Goal: Task Accomplishment & Management: Manage account settings

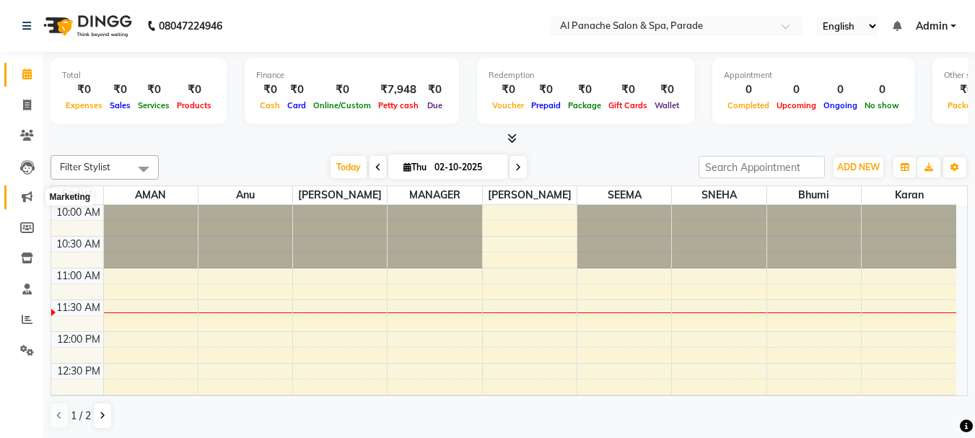
click at [25, 203] on span at bounding box center [26, 197] width 25 height 17
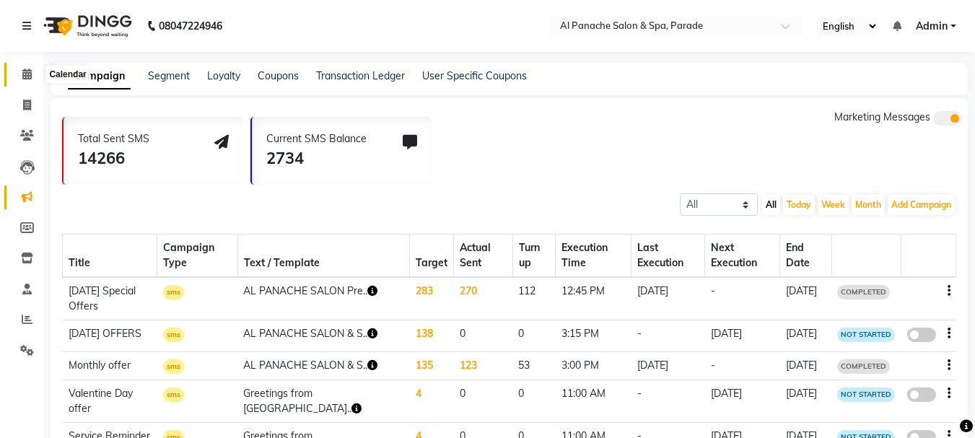
click at [21, 69] on span at bounding box center [26, 74] width 25 height 17
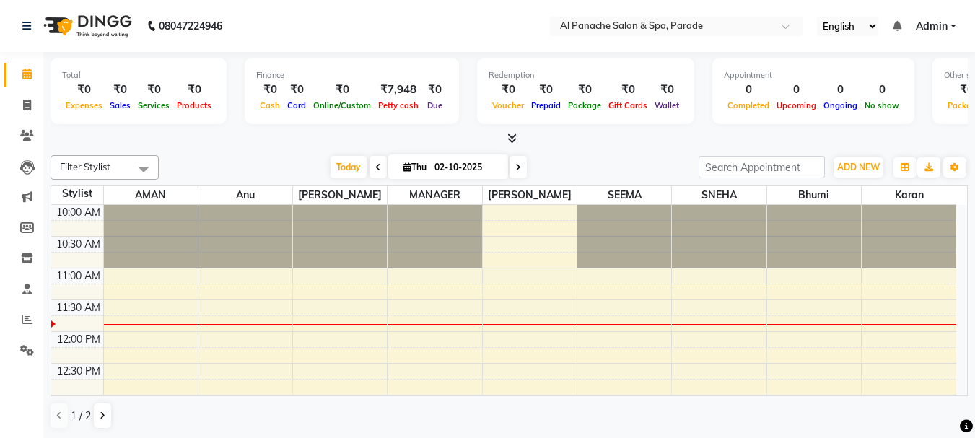
click at [21, 69] on span at bounding box center [26, 74] width 25 height 17
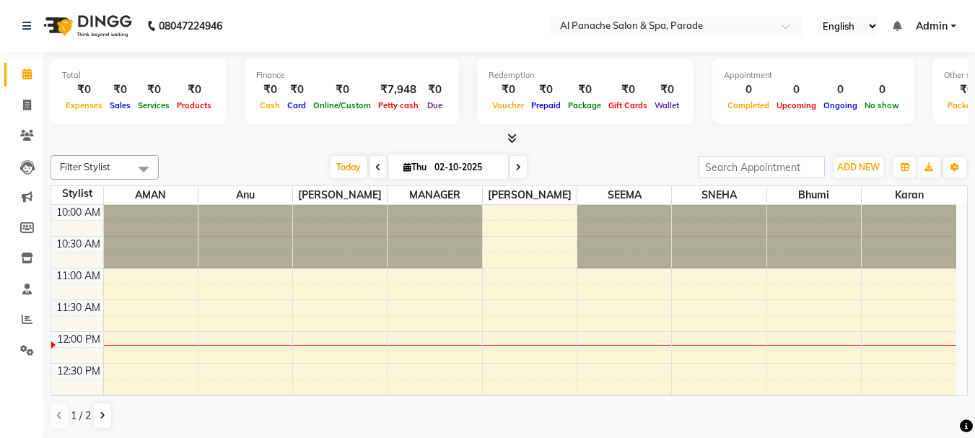
click at [0, 78] on li "Calendar" at bounding box center [21, 74] width 43 height 31
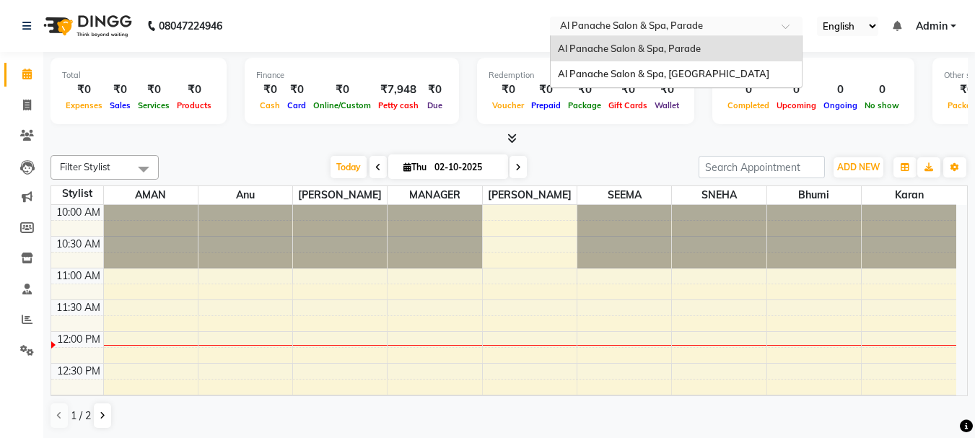
click at [698, 35] on ng-select "Select Location × Al Panache Salon & Spa, Parade [GEOGRAPHIC_DATA], Parade [GEO…" at bounding box center [676, 26] width 252 height 19
click at [700, 69] on span "Al Panache Salon & Spa, [GEOGRAPHIC_DATA]" at bounding box center [663, 74] width 211 height 12
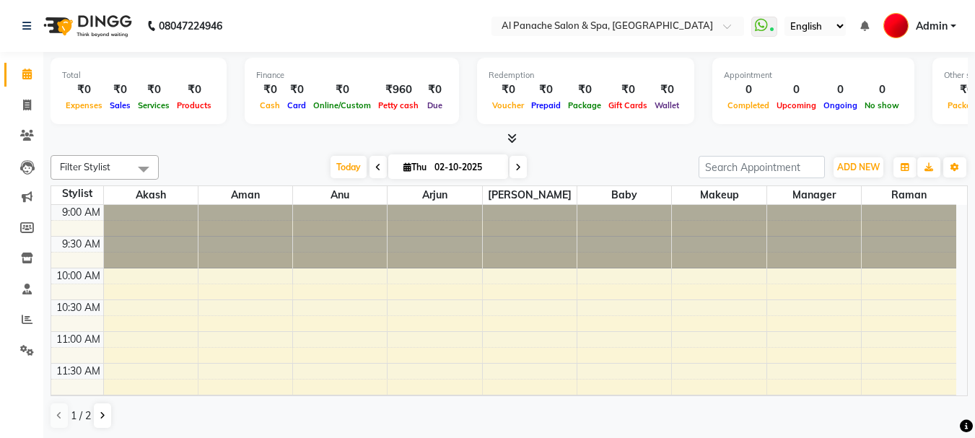
click at [516, 142] on icon at bounding box center [511, 138] width 9 height 11
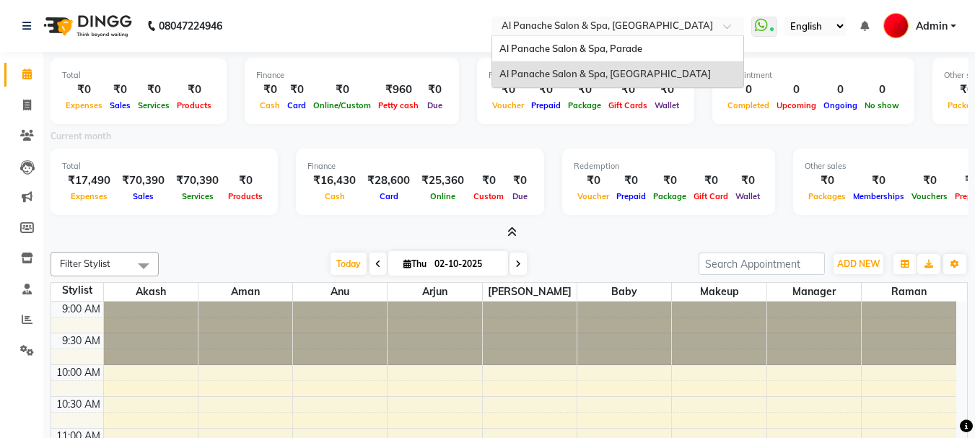
click at [618, 32] on input "text" at bounding box center [602, 27] width 209 height 14
click at [620, 50] on span "Al Panache Salon & Spa, Parade" at bounding box center [570, 49] width 143 height 12
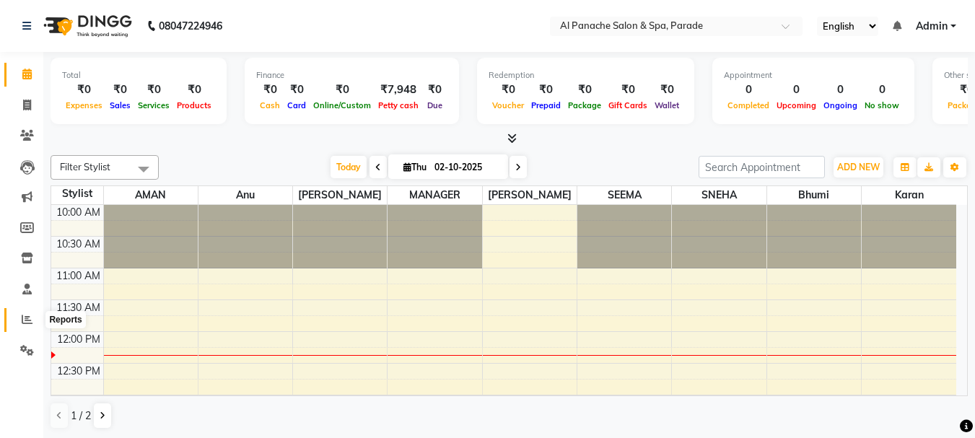
click at [25, 323] on icon at bounding box center [27, 319] width 11 height 11
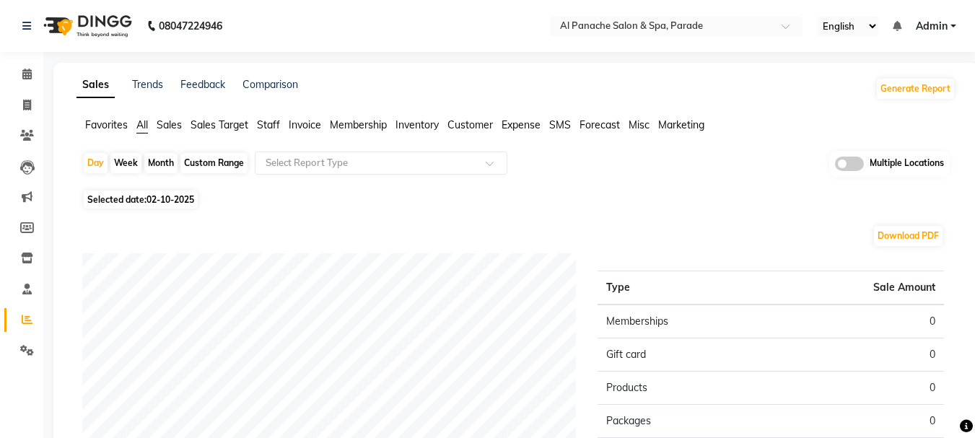
click at [157, 167] on div "Month" at bounding box center [160, 163] width 33 height 20
select select "10"
select select "2025"
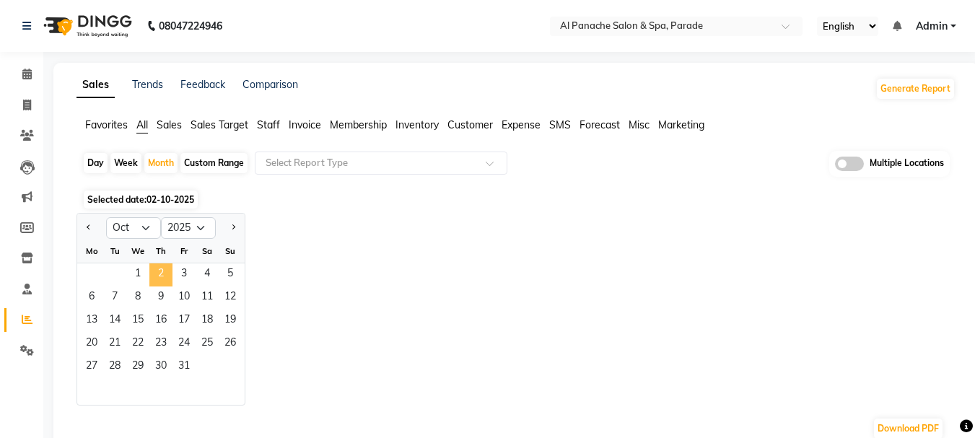
click at [162, 269] on span "2" at bounding box center [160, 274] width 23 height 23
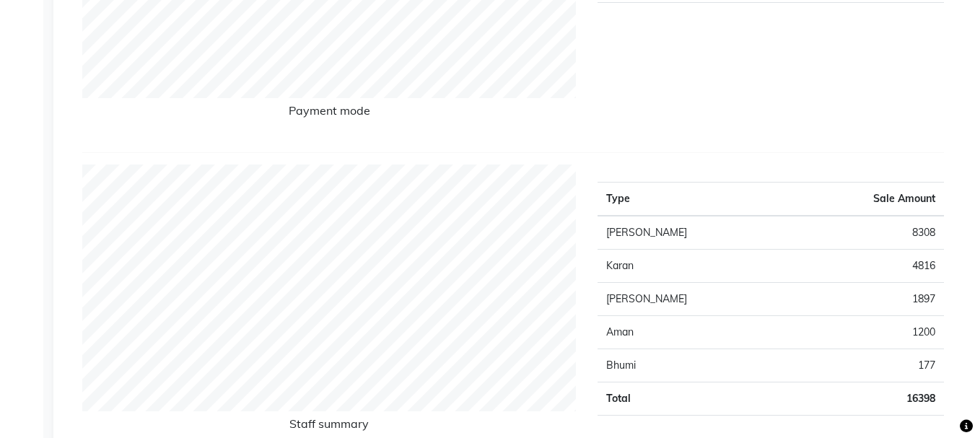
scroll to position [404, 0]
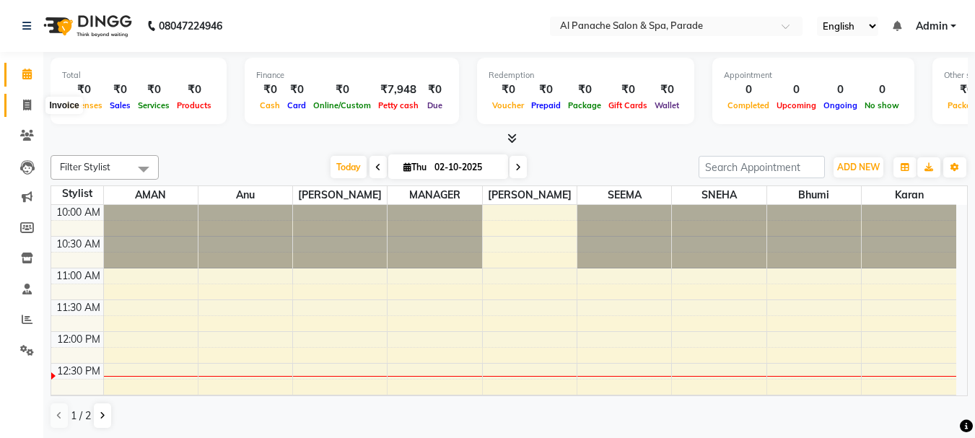
click at [23, 105] on icon at bounding box center [27, 105] width 8 height 11
select select "service"
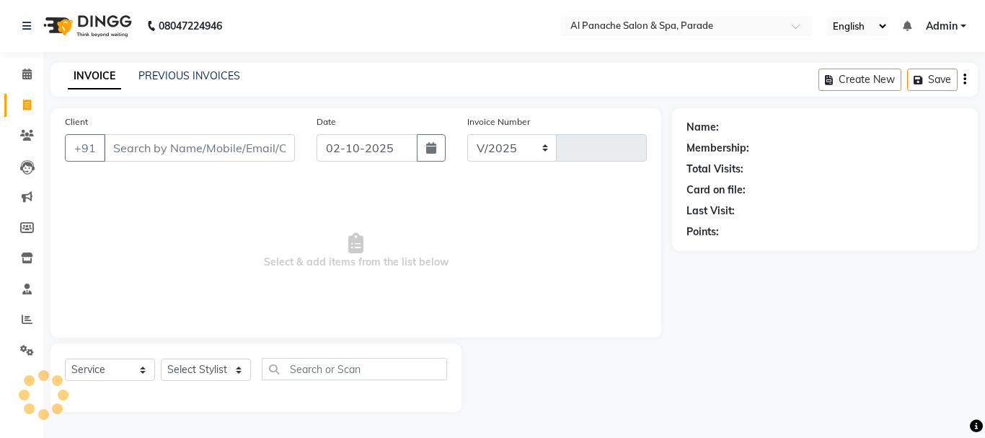
select select "463"
type input "1501"
click at [181, 139] on input "Client" at bounding box center [199, 147] width 191 height 27
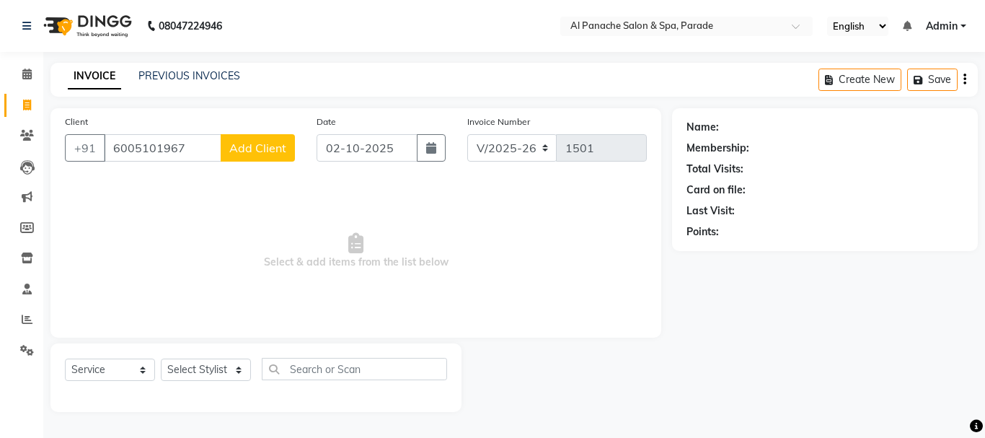
type input "6005101967"
click at [252, 161] on button "Add Client" at bounding box center [258, 147] width 74 height 27
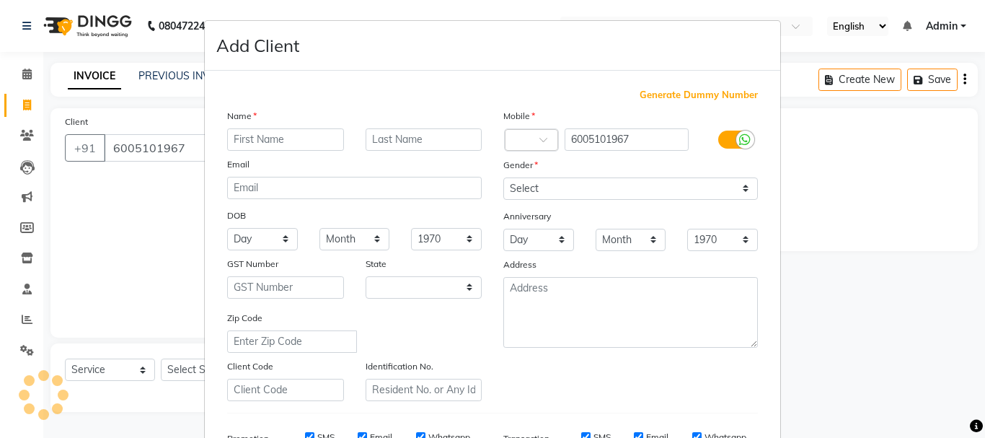
select select "15"
type input "Surbi"
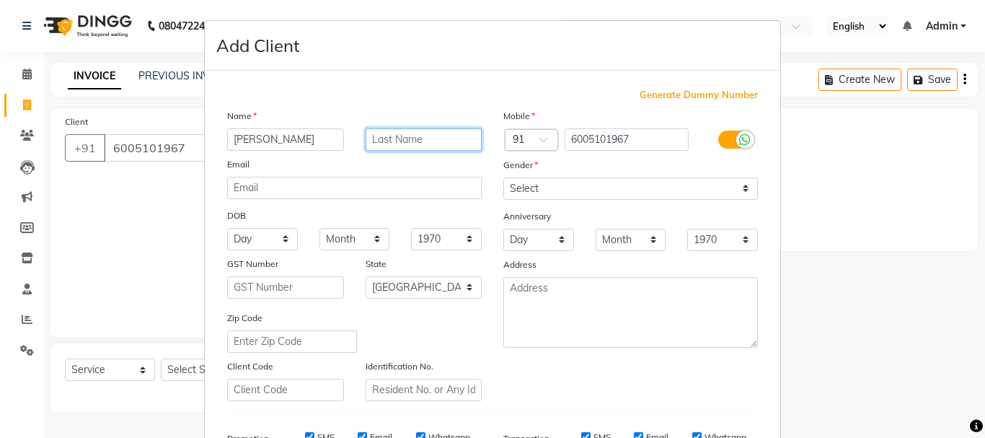
click at [385, 144] on input "text" at bounding box center [424, 139] width 117 height 22
type input "m"
type input "Mam"
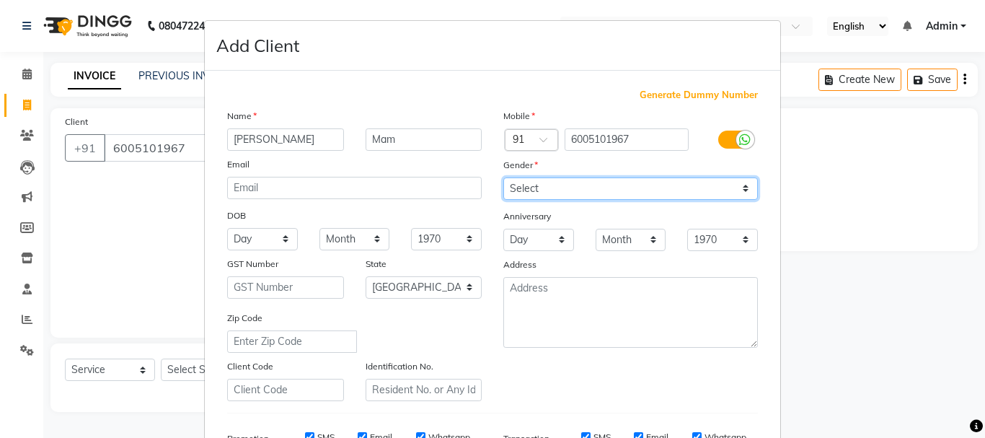
click at [527, 183] on select "Select Male Female Other Prefer Not To Say" at bounding box center [631, 188] width 255 height 22
select select "female"
click at [504, 177] on select "Select Male Female Other Prefer Not To Say" at bounding box center [631, 188] width 255 height 22
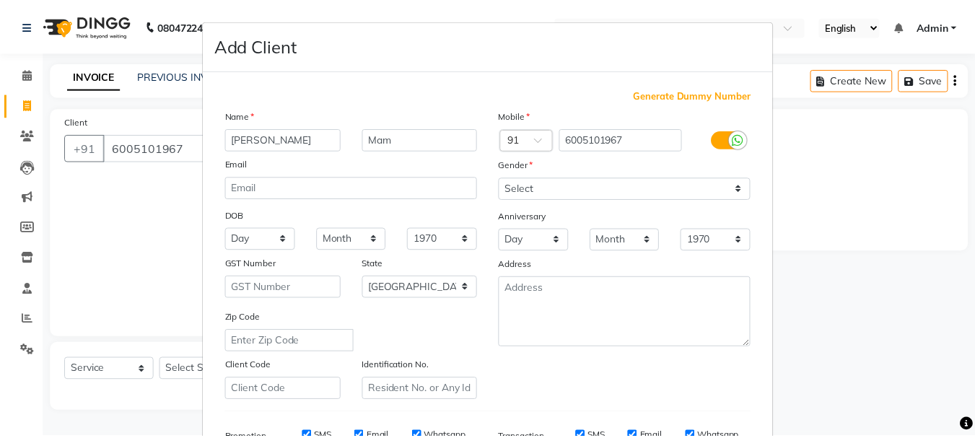
scroll to position [228, 0]
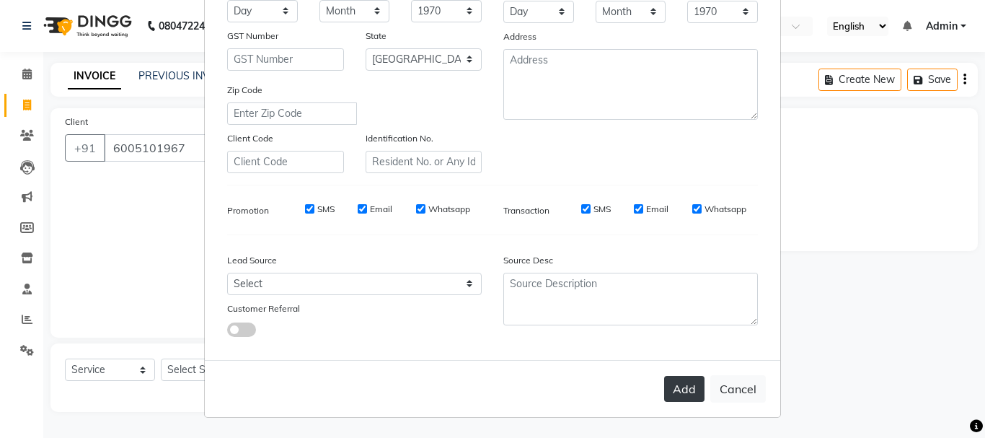
click at [687, 394] on button "Add" at bounding box center [684, 389] width 40 height 26
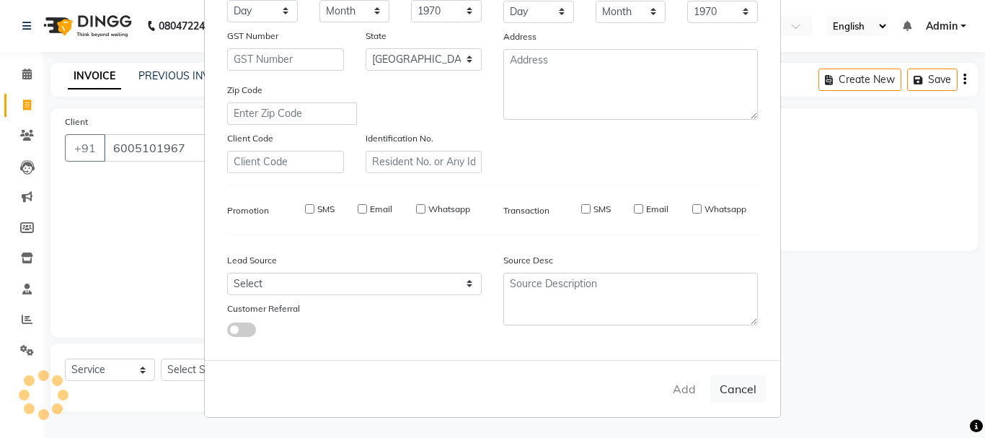
select select
select select "null"
select select
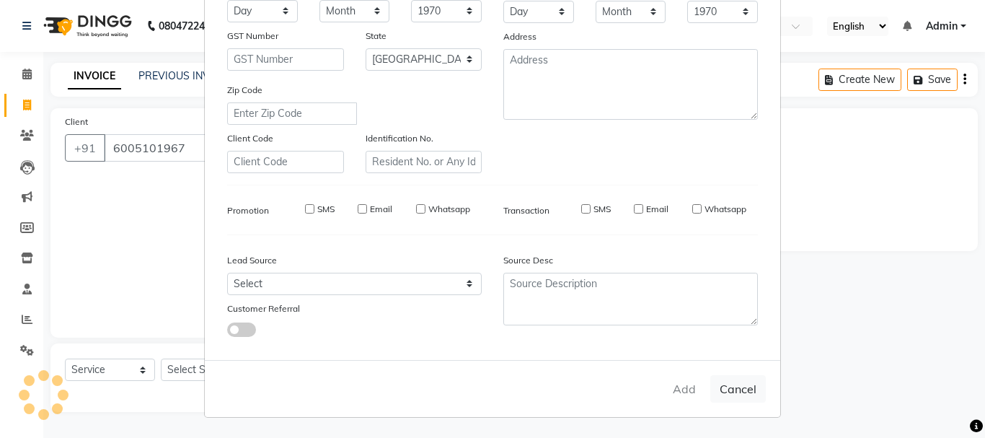
select select
checkbox input "false"
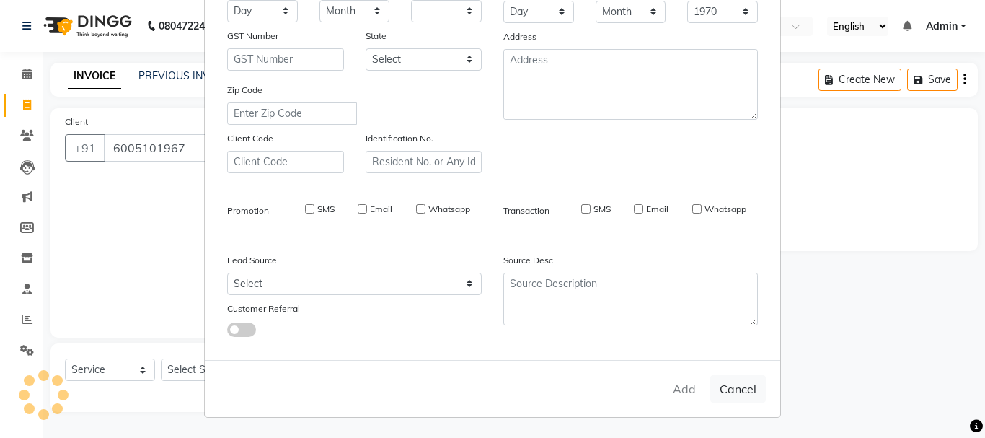
checkbox input "false"
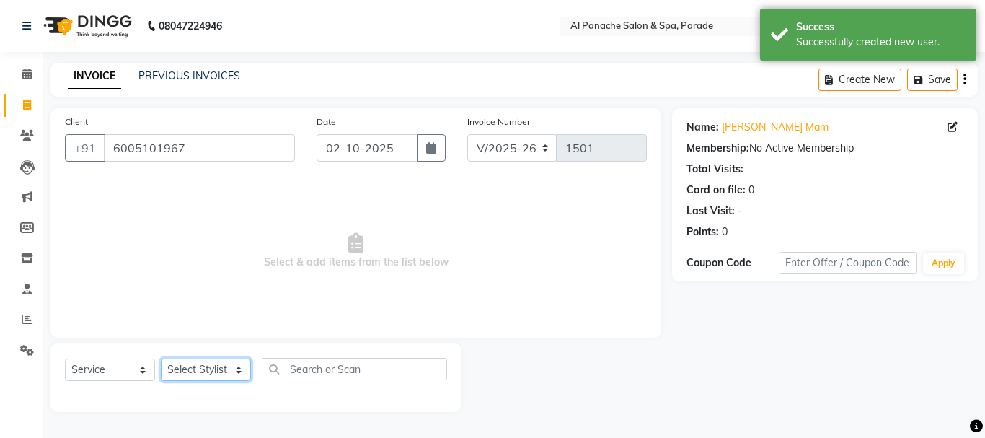
click at [237, 365] on select "Select Stylist AMAN Anu Bhumi Karan Komal MANAGER Nitin RAJVEER SEEMA SNEHA Sun…" at bounding box center [206, 370] width 90 height 22
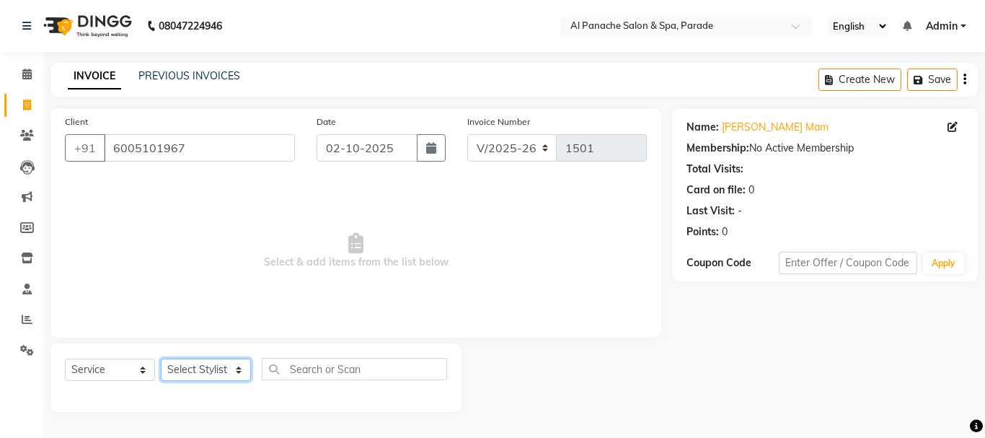
select select "10500"
click at [161, 359] on select "Select Stylist AMAN Anu Bhumi Karan Komal MANAGER Nitin RAJVEER SEEMA SNEHA Sun…" at bounding box center [206, 370] width 90 height 22
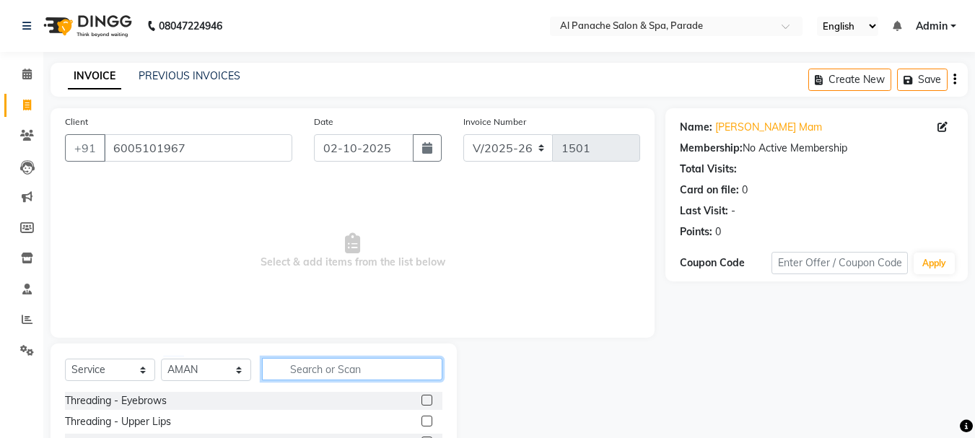
click at [335, 369] on input "text" at bounding box center [352, 369] width 180 height 22
type input "hair cut"
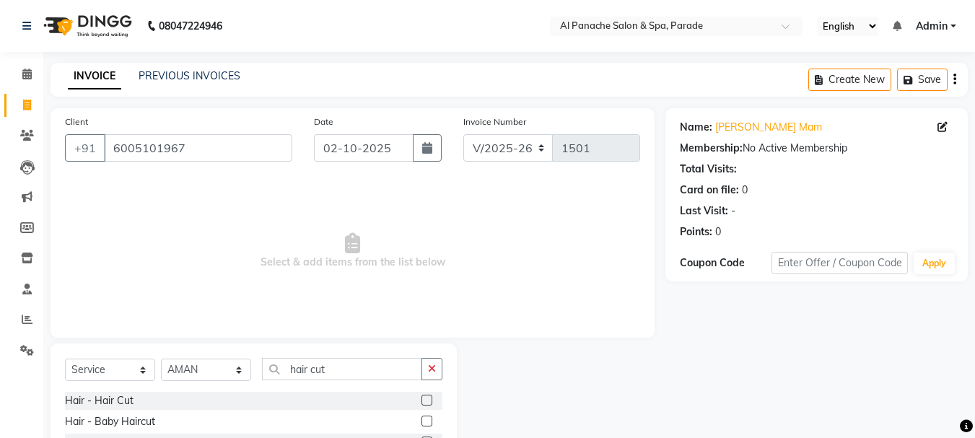
click at [428, 397] on label at bounding box center [426, 400] width 11 height 11
click at [428, 397] on input "checkbox" at bounding box center [425, 400] width 9 height 9
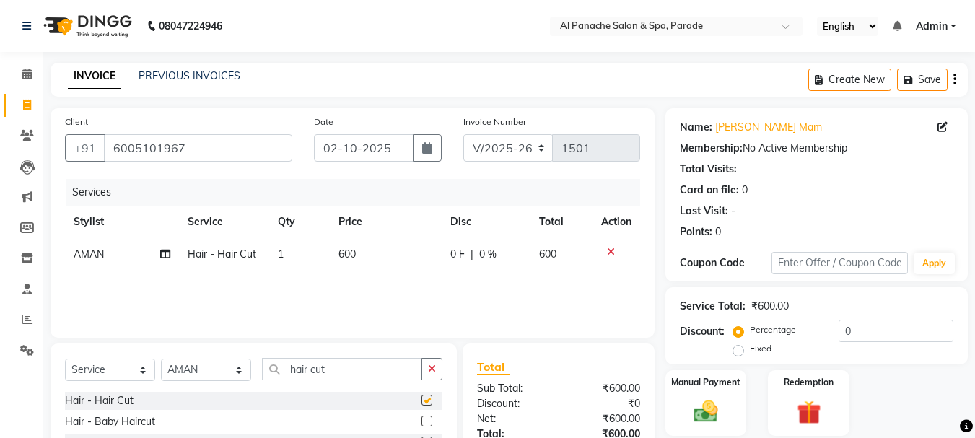
checkbox input "false"
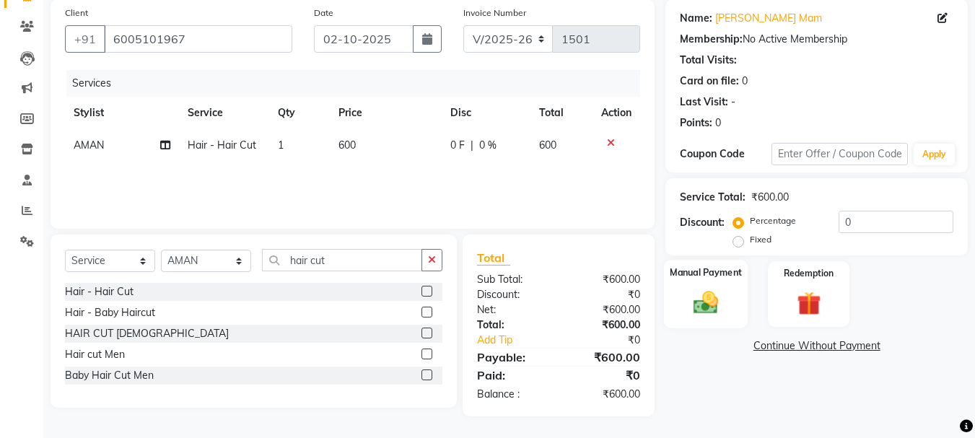
click at [724, 307] on img at bounding box center [705, 302] width 40 height 29
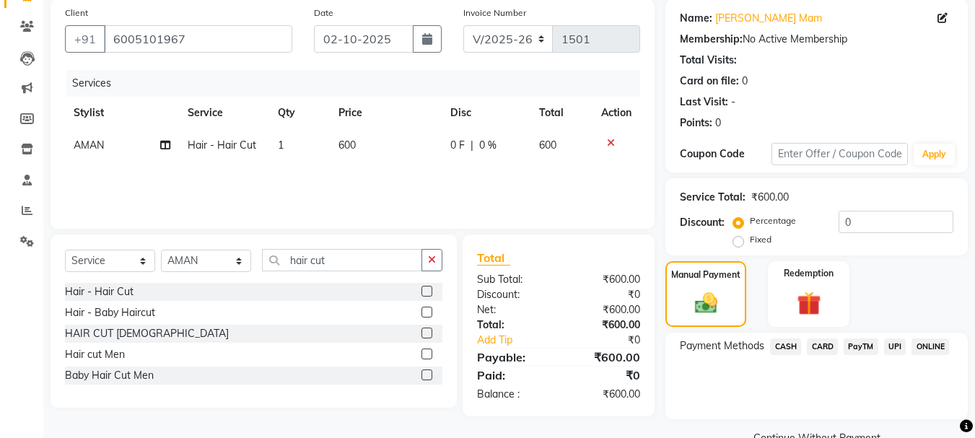
click at [750, 243] on label "Fixed" at bounding box center [761, 239] width 22 height 13
click at [736, 243] on input "Fixed" at bounding box center [741, 239] width 10 height 10
radio input "true"
click at [788, 349] on span "CASH" at bounding box center [785, 346] width 31 height 17
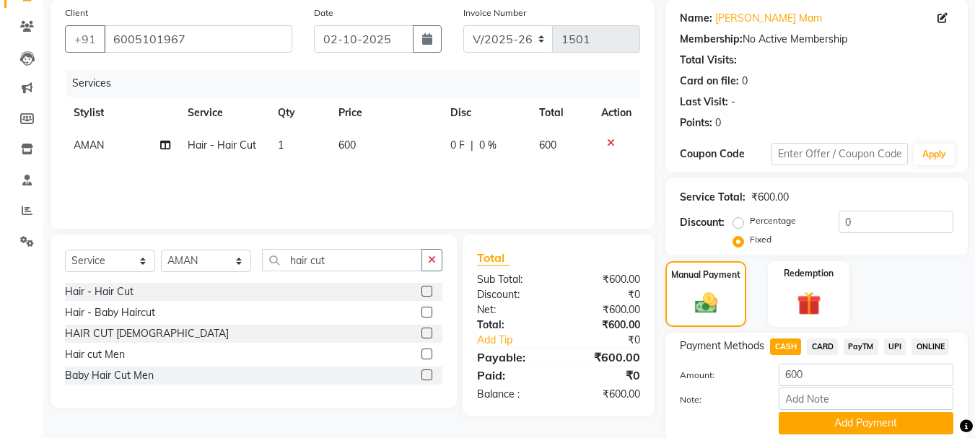
scroll to position [162, 0]
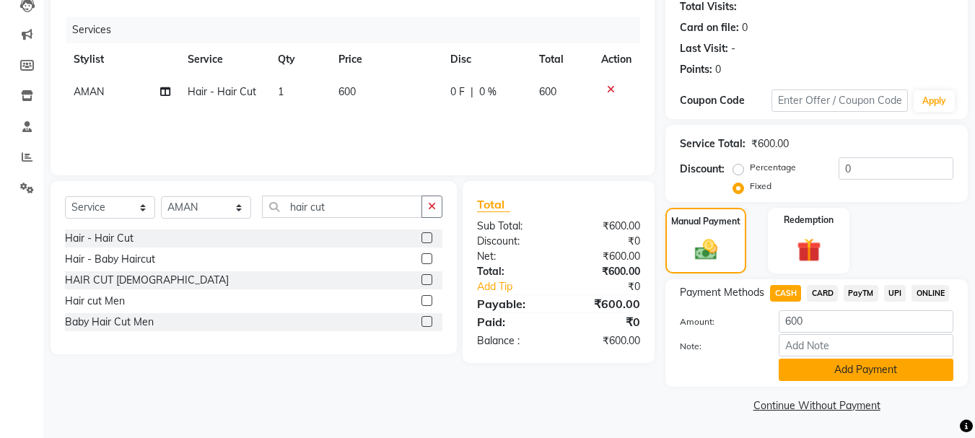
click at [828, 380] on button "Add Payment" at bounding box center [865, 370] width 175 height 22
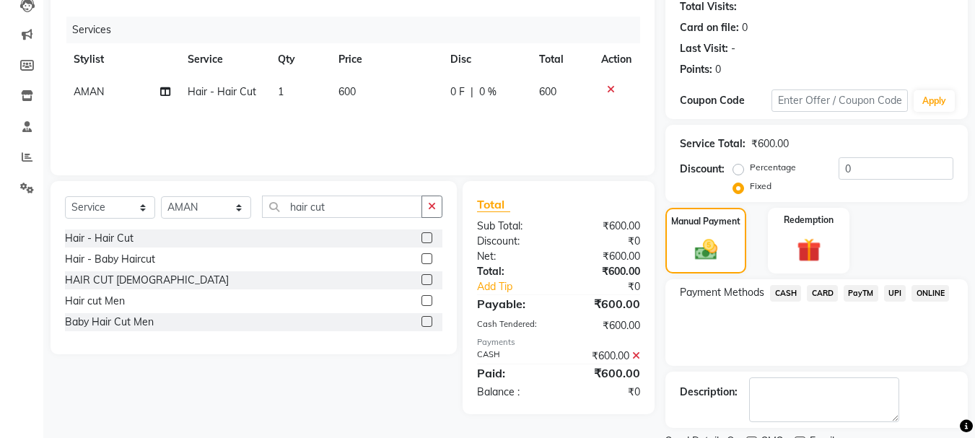
scroll to position [223, 0]
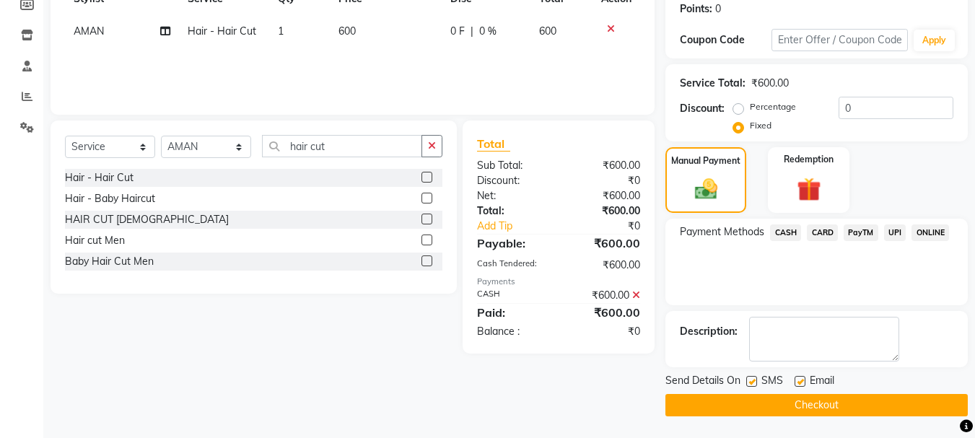
click at [817, 404] on button "Checkout" at bounding box center [816, 405] width 302 height 22
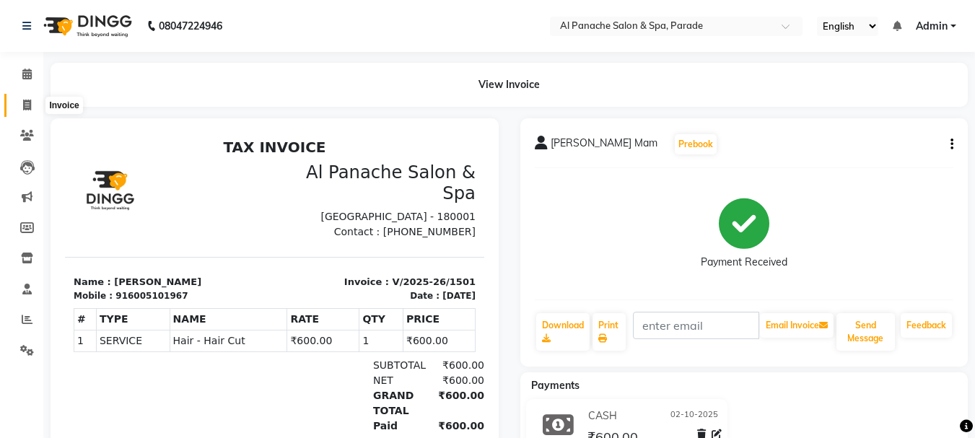
click at [14, 97] on span at bounding box center [26, 105] width 25 height 17
select select "service"
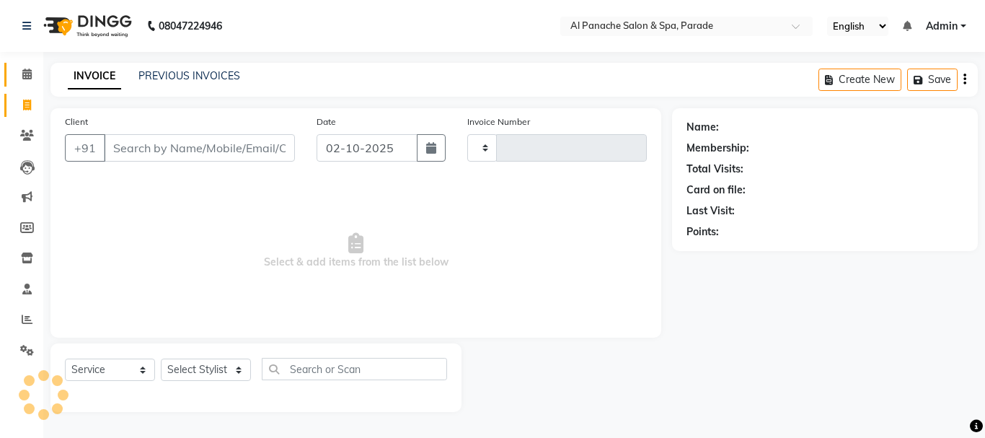
type input "1502"
select select "463"
click at [19, 78] on span at bounding box center [26, 74] width 25 height 17
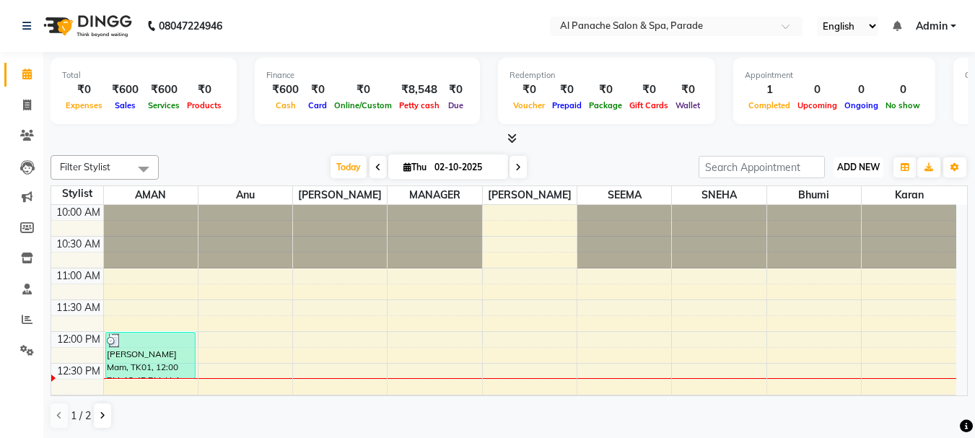
click at [856, 162] on span "ADD NEW" at bounding box center [858, 167] width 43 height 11
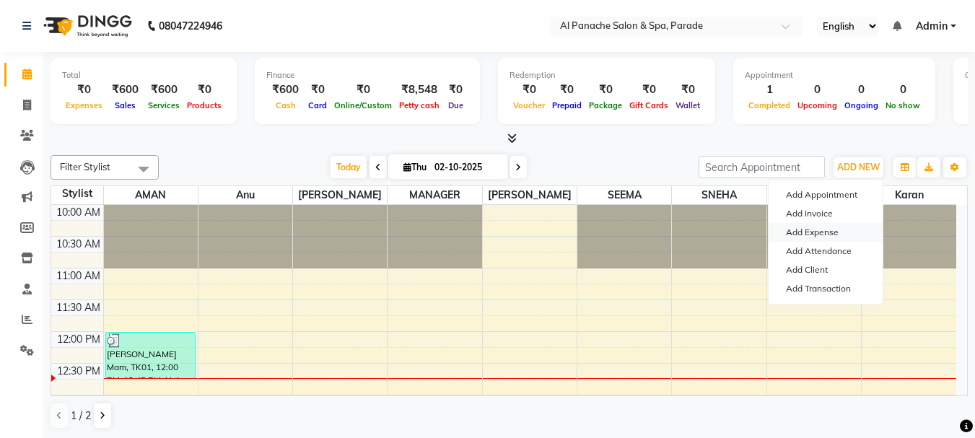
click at [807, 232] on link "Add Expense" at bounding box center [825, 232] width 114 height 19
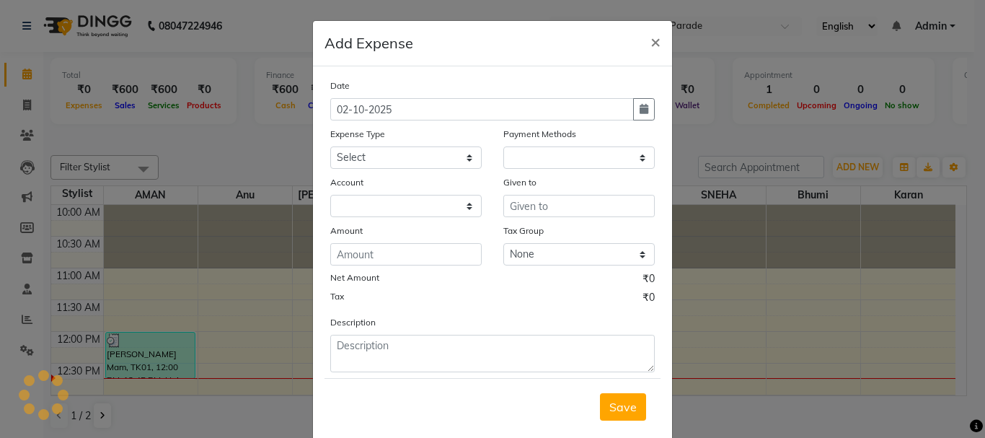
select select "1"
select select "2323"
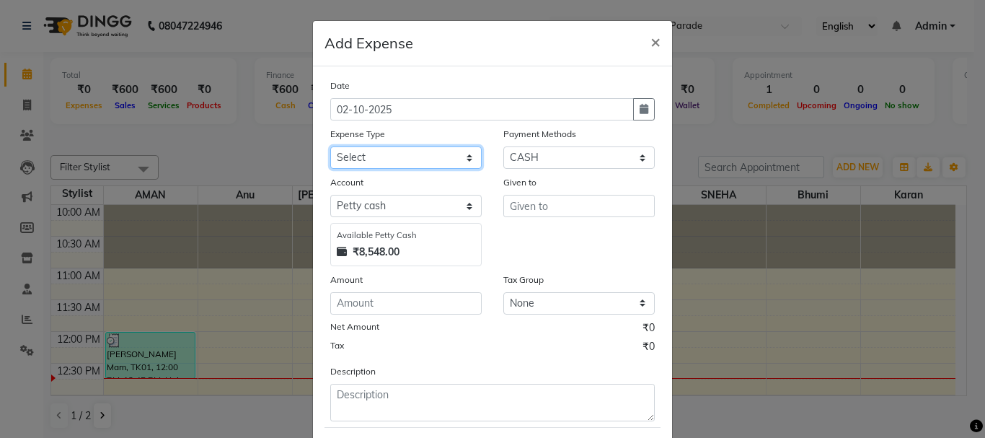
click at [438, 155] on select "Select Advance Salary Bank charges Car maintenance Cash transfer to bank Cash t…" at bounding box center [405, 157] width 151 height 22
select select "4770"
click at [330, 146] on select "Select Advance Salary Bank charges Car maintenance Cash transfer to bank Cash t…" at bounding box center [405, 157] width 151 height 22
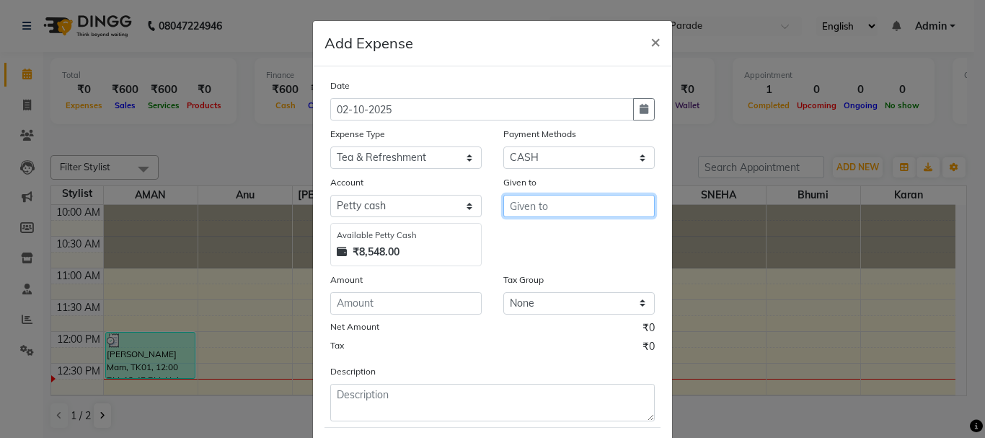
click at [532, 206] on input "text" at bounding box center [579, 206] width 151 height 22
type input "milk"
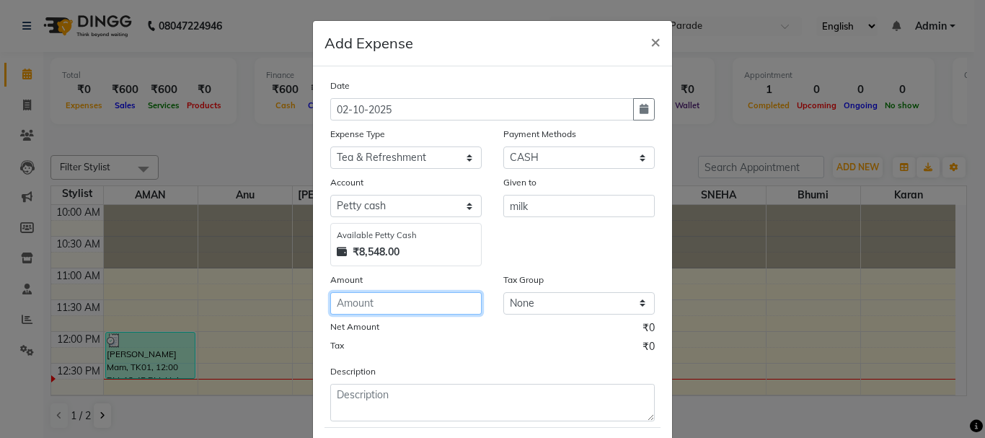
click at [377, 294] on input "number" at bounding box center [405, 303] width 151 height 22
type input "70"
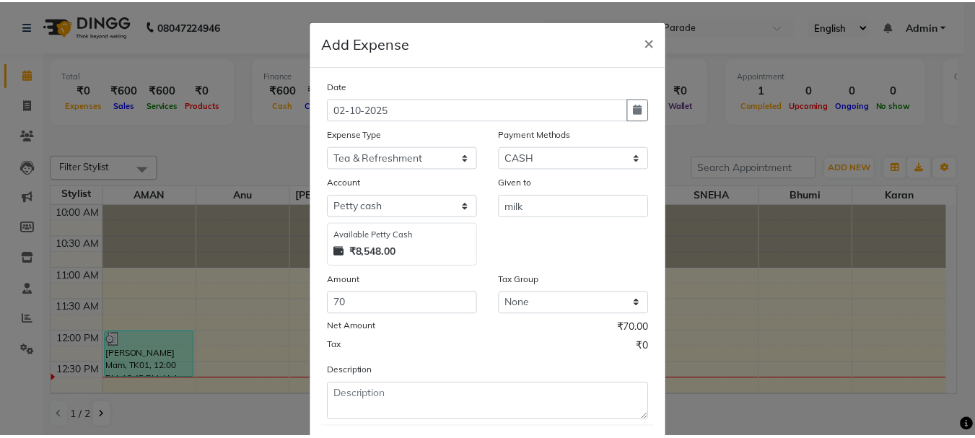
scroll to position [79, 0]
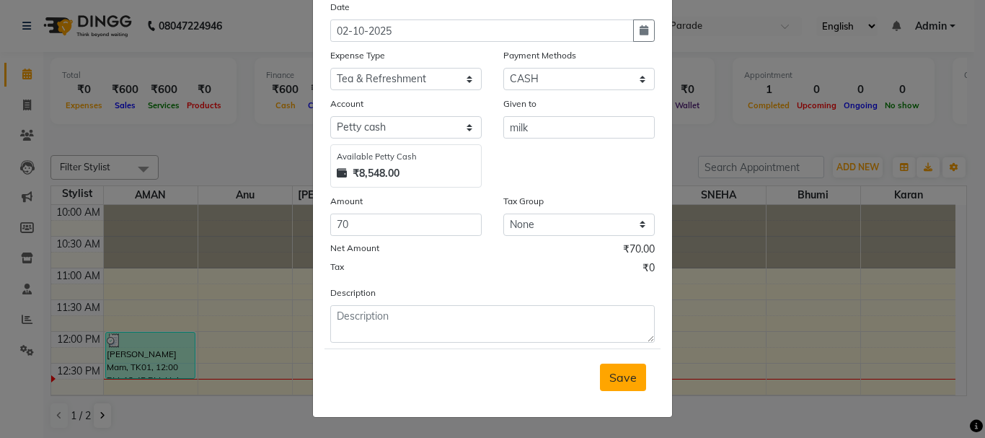
click at [628, 374] on span "Save" at bounding box center [623, 377] width 27 height 14
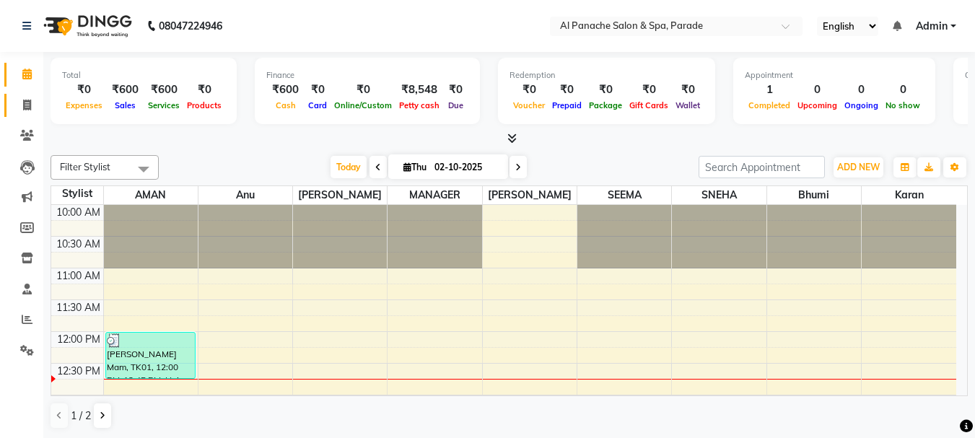
click at [30, 115] on link "Invoice" at bounding box center [21, 106] width 35 height 24
select select "service"
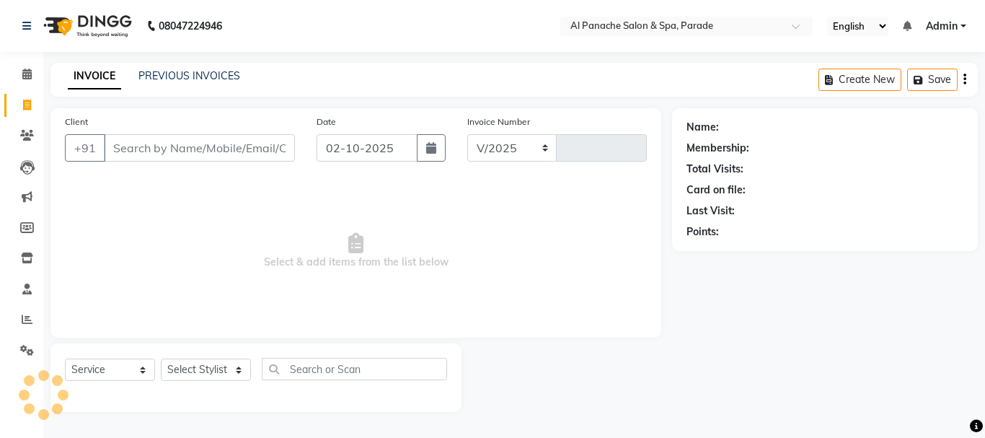
select select "463"
type input "1502"
click at [25, 78] on icon at bounding box center [26, 74] width 9 height 11
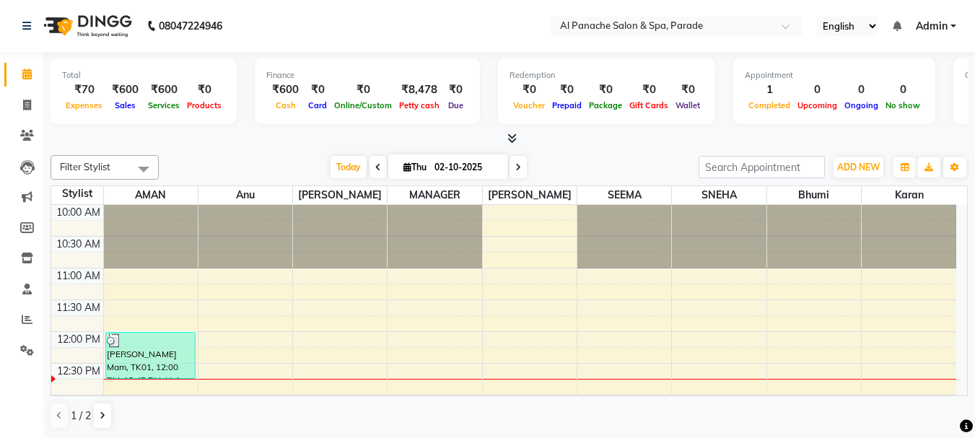
click at [511, 133] on icon at bounding box center [511, 138] width 9 height 11
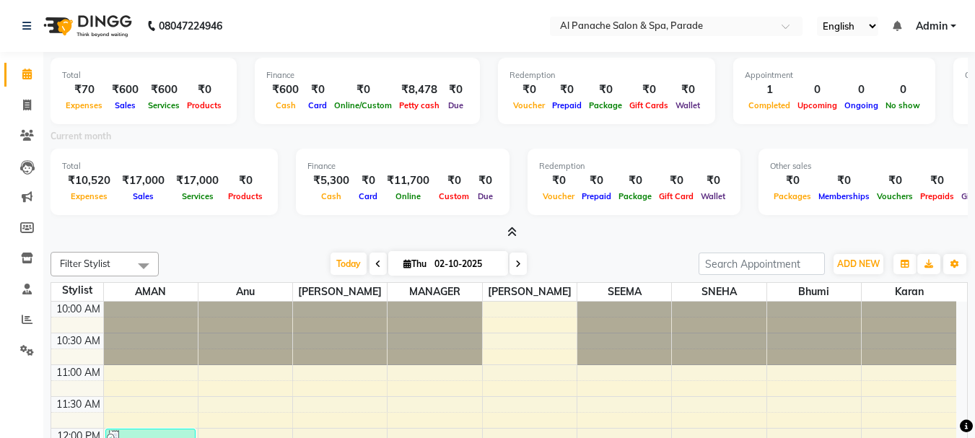
click at [510, 227] on icon at bounding box center [511, 232] width 9 height 11
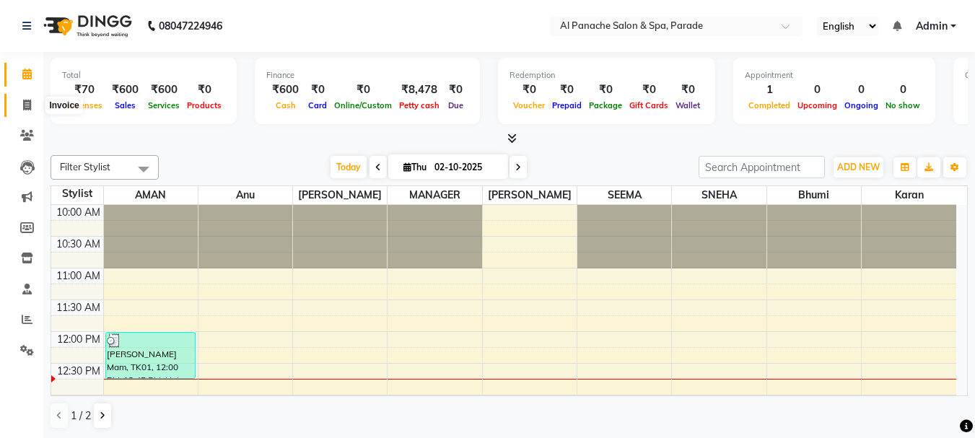
click at [22, 107] on span at bounding box center [26, 105] width 25 height 17
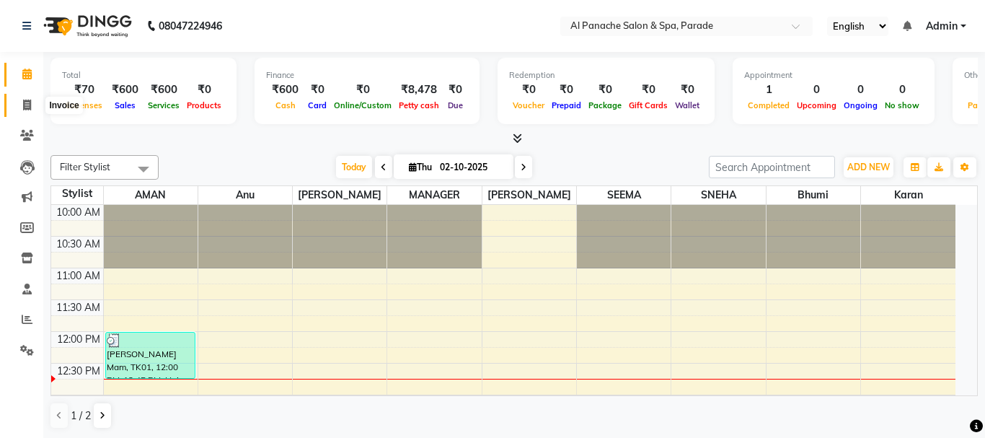
select select "463"
select select "service"
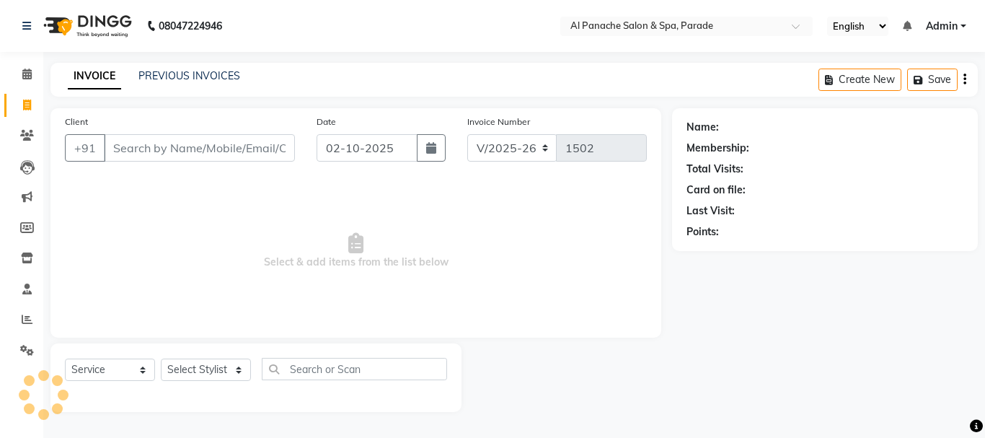
click at [22, 107] on span at bounding box center [26, 105] width 25 height 17
select select "463"
select select "service"
click at [23, 71] on icon at bounding box center [26, 74] width 9 height 11
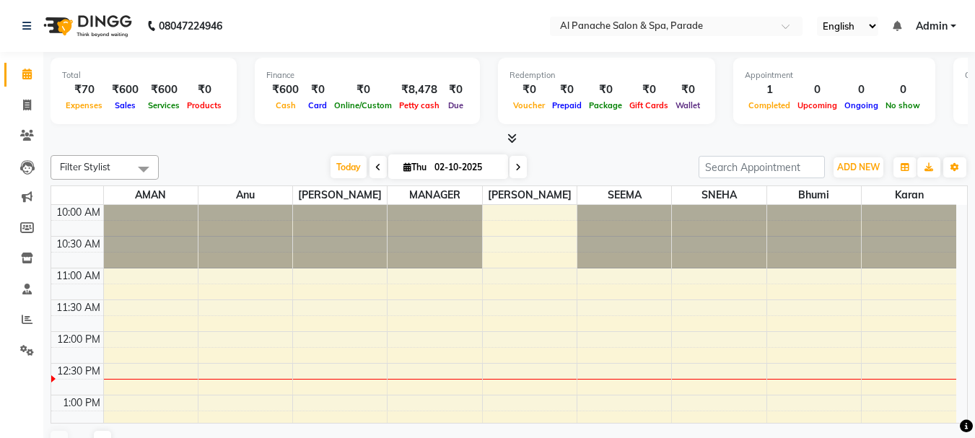
scroll to position [128, 0]
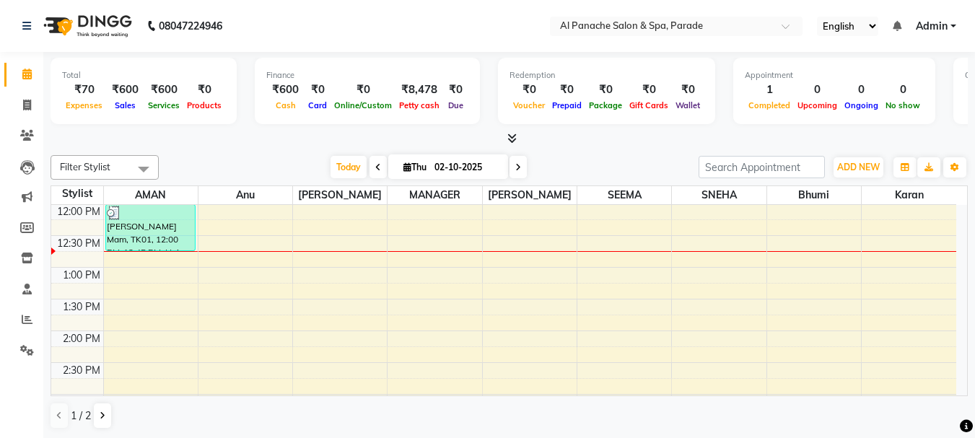
click at [513, 136] on icon at bounding box center [511, 138] width 9 height 11
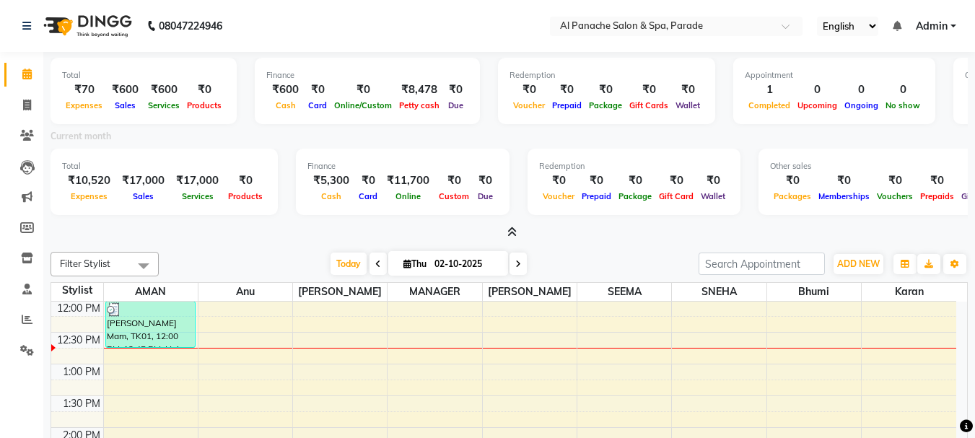
click at [511, 228] on icon at bounding box center [511, 232] width 9 height 11
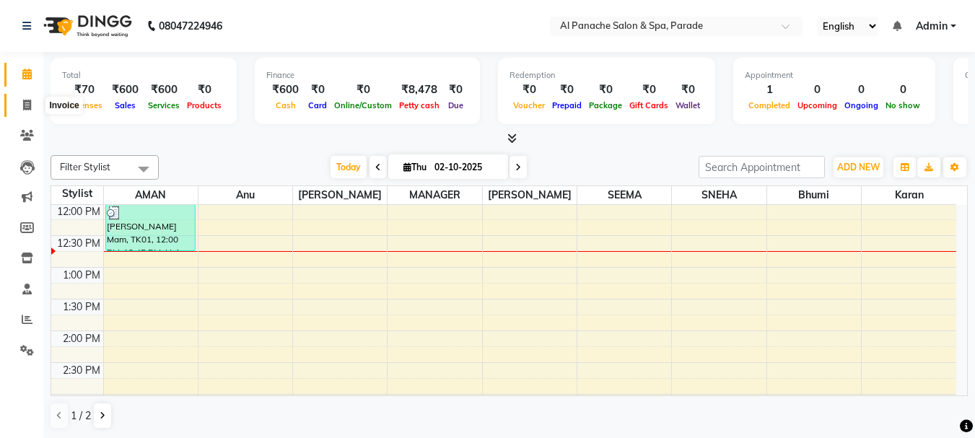
click at [28, 102] on icon at bounding box center [27, 105] width 8 height 11
select select "service"
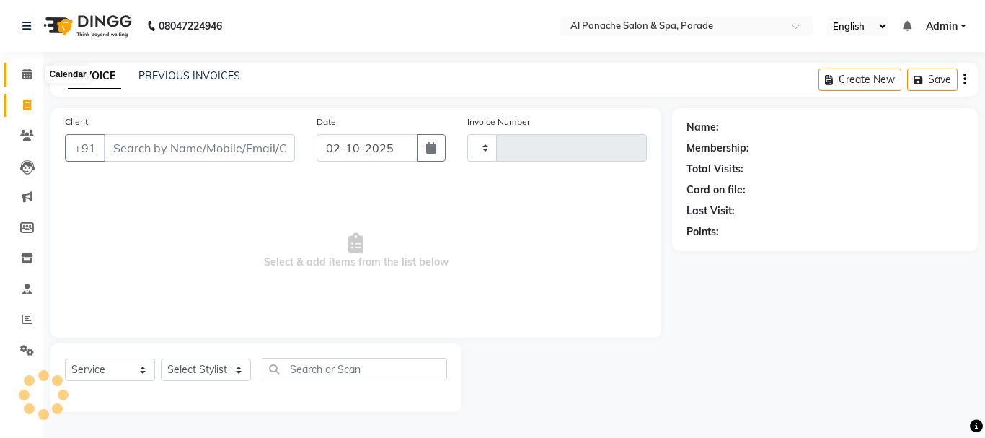
type input "1502"
select select "463"
click at [27, 71] on icon at bounding box center [26, 74] width 9 height 11
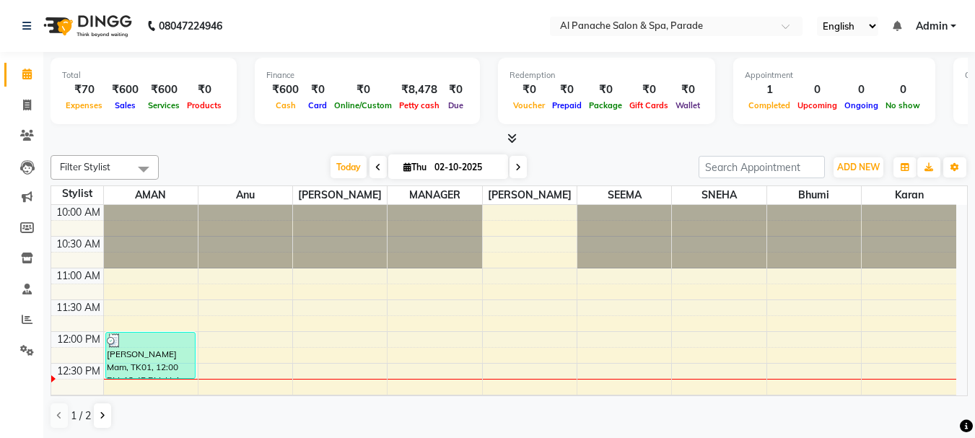
click at [509, 133] on icon at bounding box center [511, 138] width 9 height 11
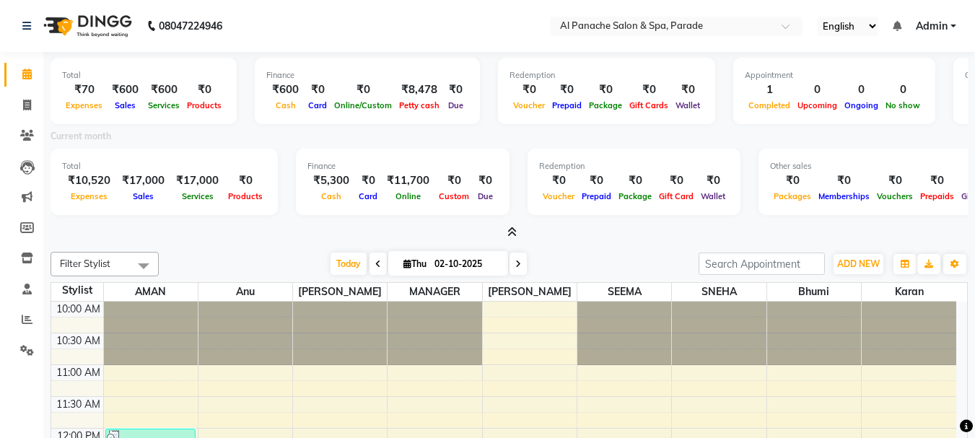
click at [507, 227] on icon at bounding box center [511, 232] width 9 height 11
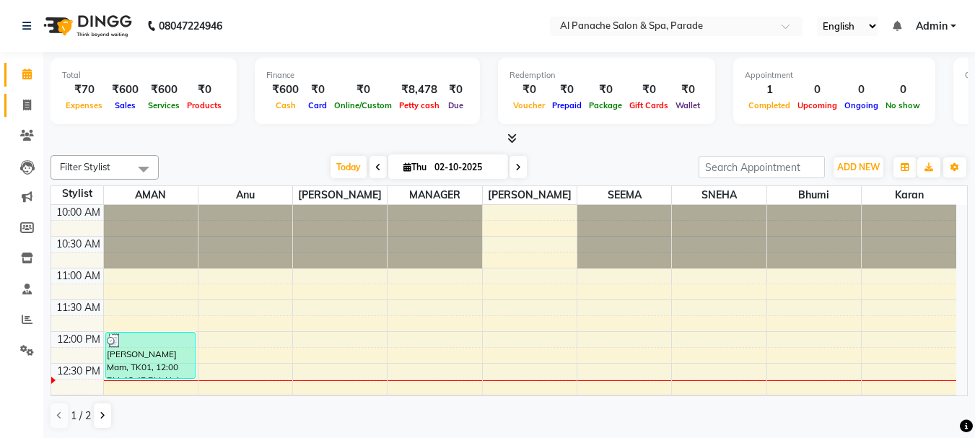
click at [14, 99] on link "Invoice" at bounding box center [21, 106] width 35 height 24
select select "service"
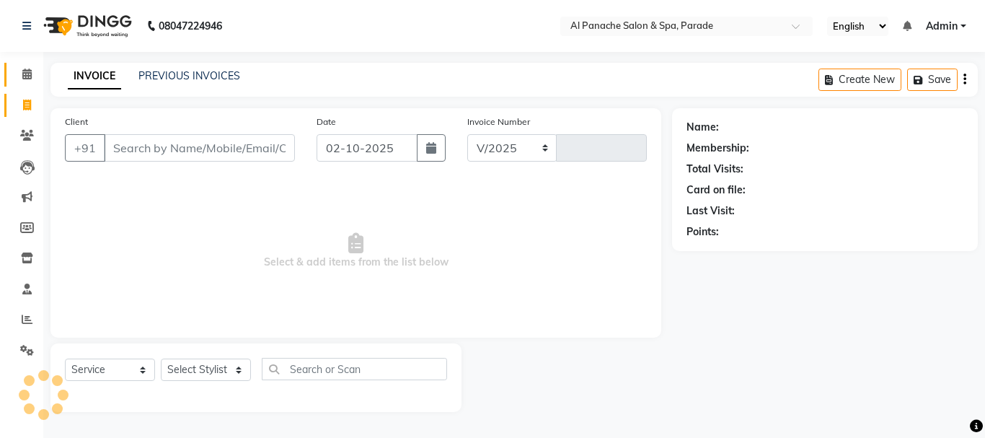
select select "463"
type input "1502"
click at [25, 65] on link "Calendar" at bounding box center [21, 75] width 35 height 24
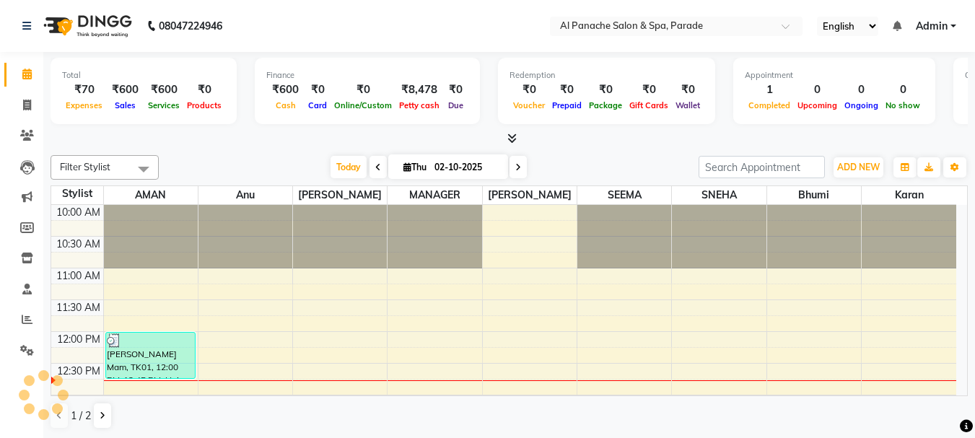
scroll to position [128, 0]
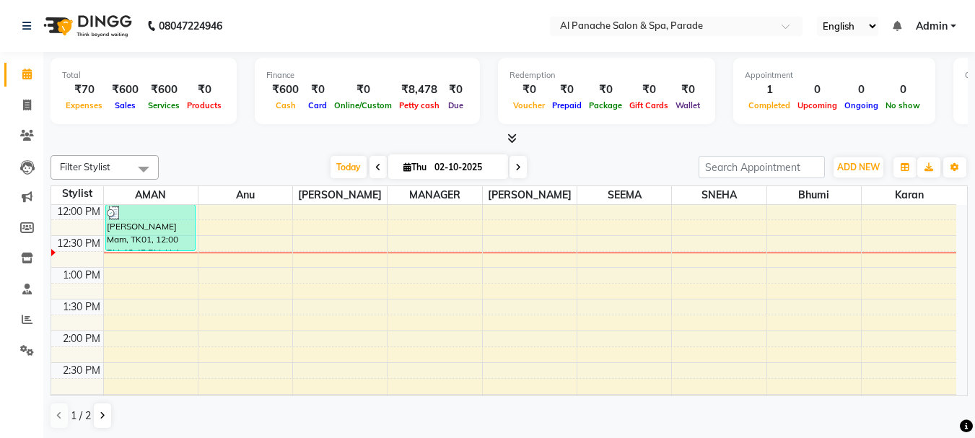
click at [508, 132] on span at bounding box center [508, 138] width 15 height 15
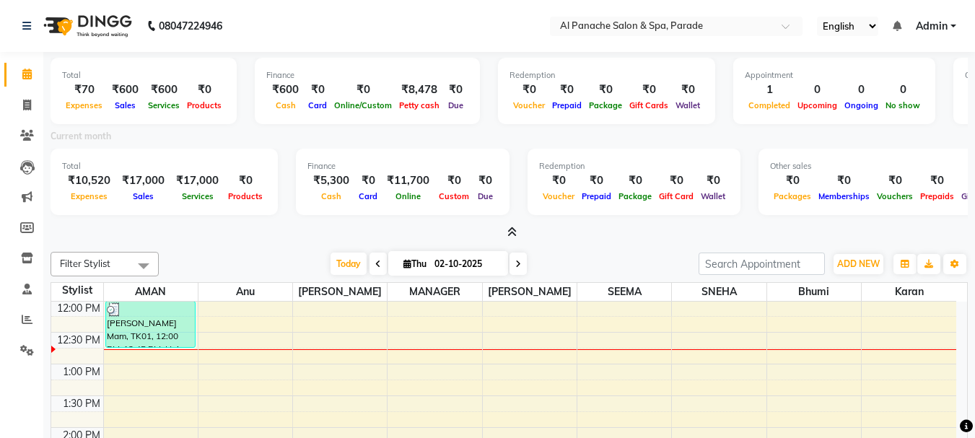
click at [515, 229] on icon at bounding box center [511, 232] width 9 height 11
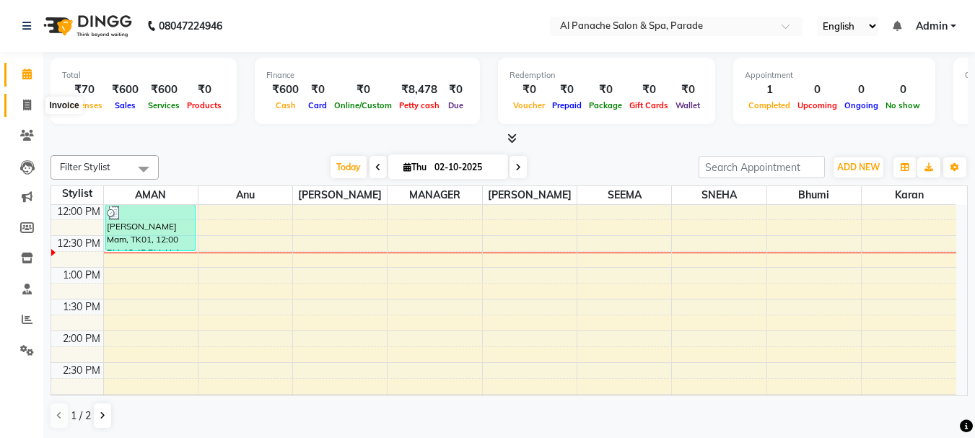
click at [32, 105] on span at bounding box center [26, 105] width 25 height 17
select select "service"
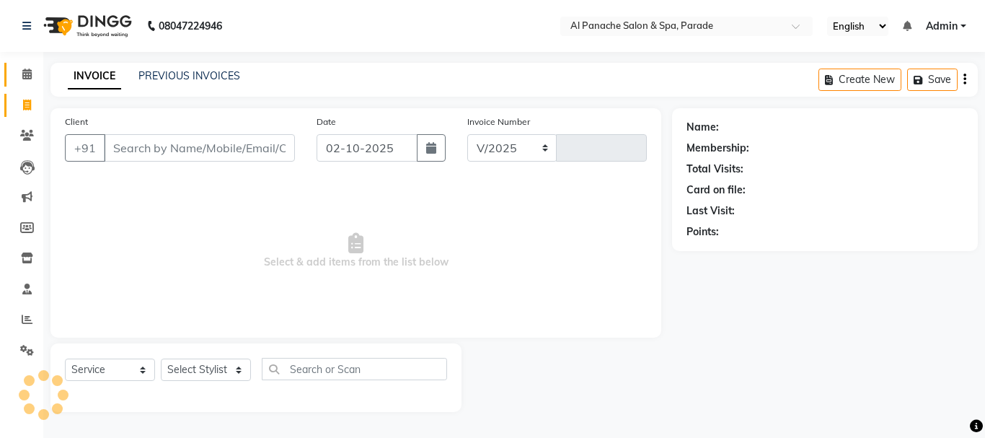
select select "463"
type input "1502"
click at [27, 63] on link "Calendar" at bounding box center [21, 75] width 35 height 24
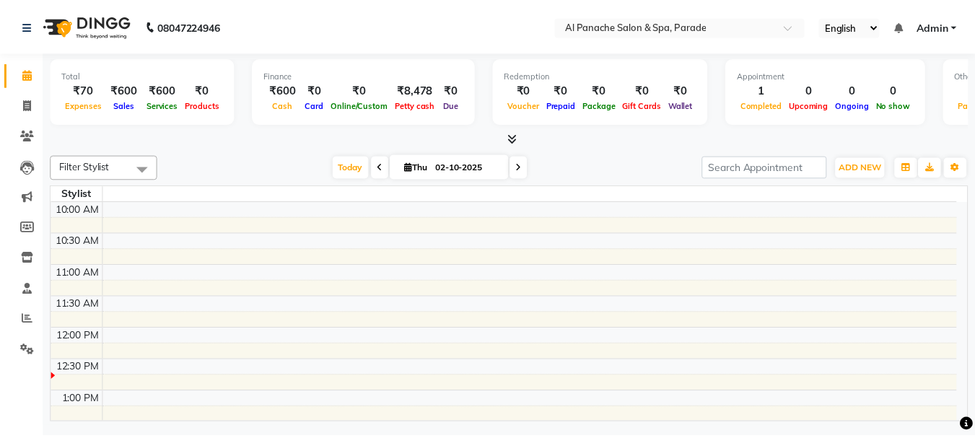
scroll to position [128, 0]
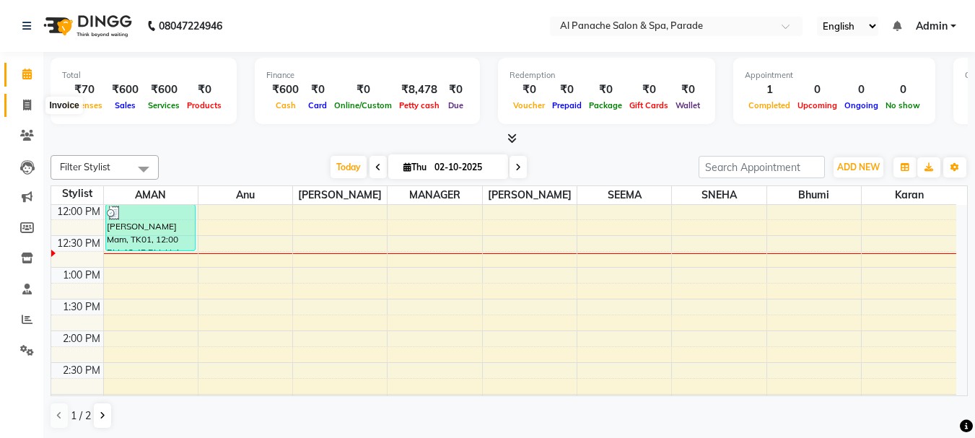
click at [25, 105] on icon at bounding box center [27, 105] width 8 height 11
select select "service"
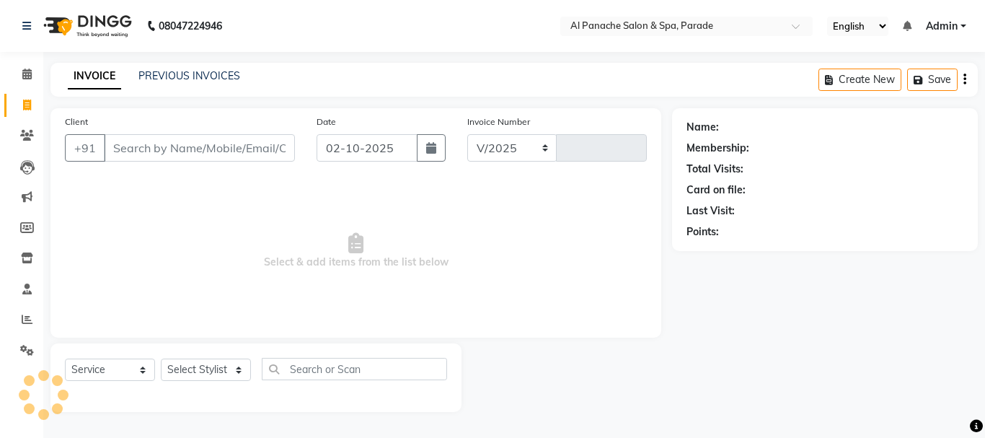
select select "463"
type input "1502"
click at [146, 144] on input "Client" at bounding box center [199, 147] width 191 height 27
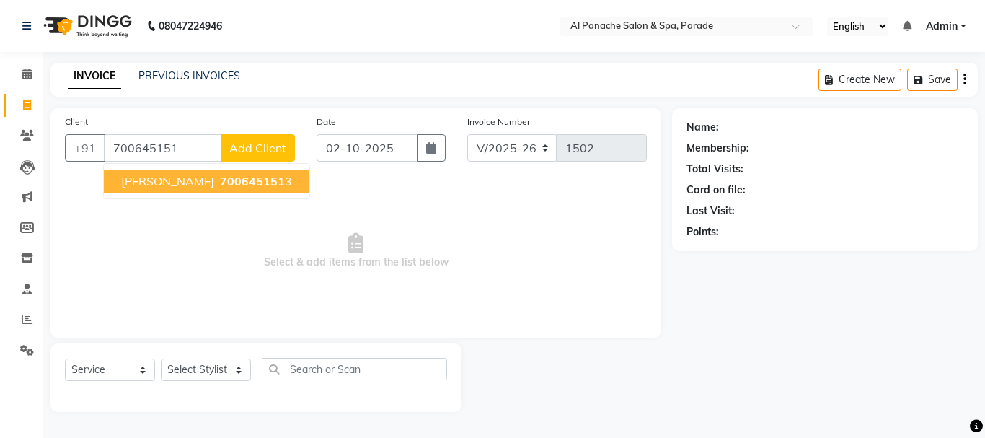
click at [217, 183] on ngb-highlight "700645151 3" at bounding box center [254, 181] width 75 height 14
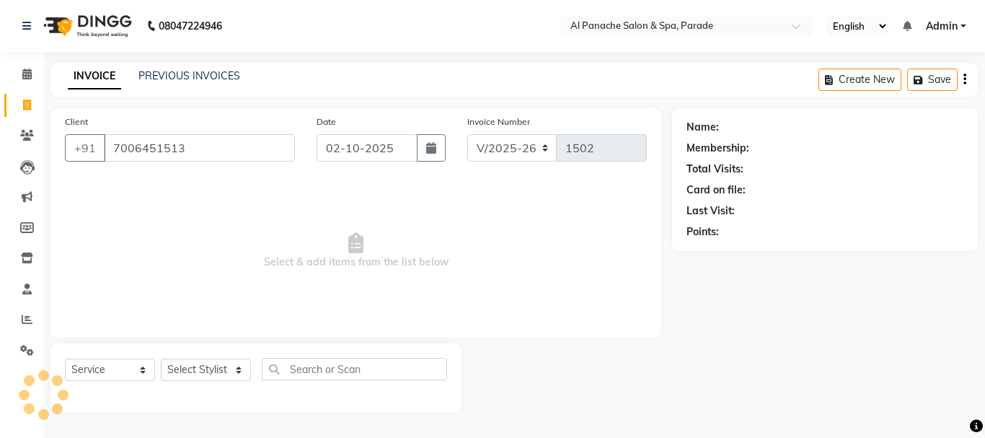
type input "7006451513"
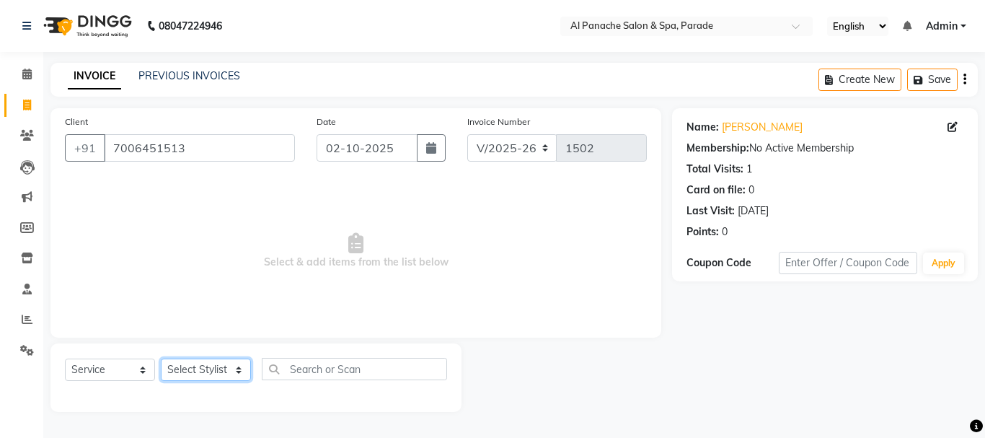
click at [209, 360] on select "Select Stylist AMAN Anu Bhumi Karan Komal MANAGER Nitin RAJVEER SEEMA SNEHA Sun…" at bounding box center [206, 370] width 90 height 22
select select "48206"
click at [161, 359] on select "Select Stylist AMAN Anu Bhumi Karan Komal MANAGER Nitin RAJVEER SEEMA SNEHA Sun…" at bounding box center [206, 370] width 90 height 22
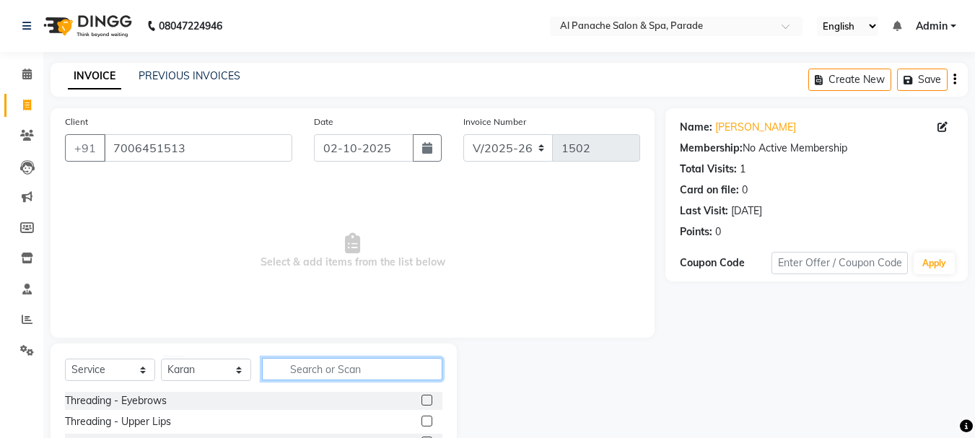
click at [338, 366] on input "text" at bounding box center [352, 369] width 180 height 22
type input "hair cut"
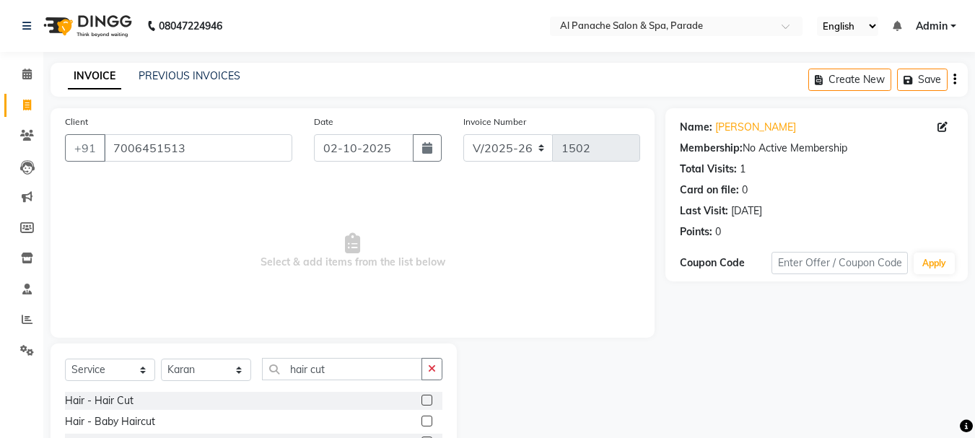
click at [428, 400] on label at bounding box center [426, 400] width 11 height 11
click at [428, 400] on input "checkbox" at bounding box center [425, 400] width 9 height 9
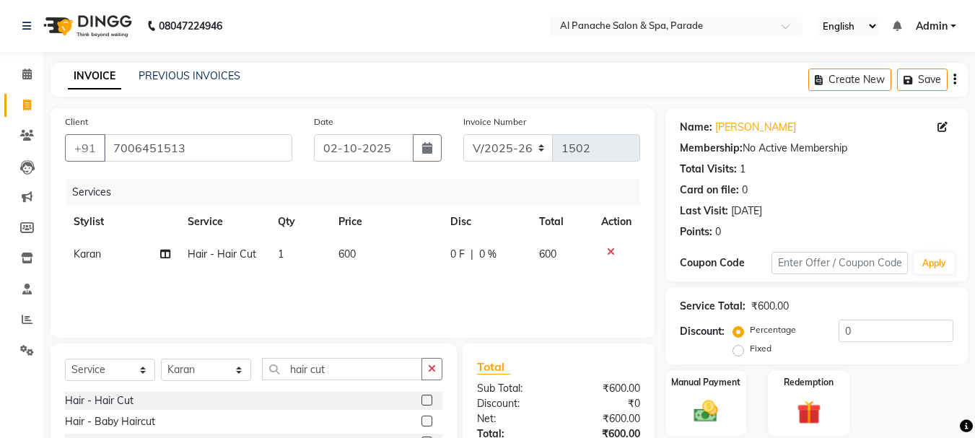
checkbox input "false"
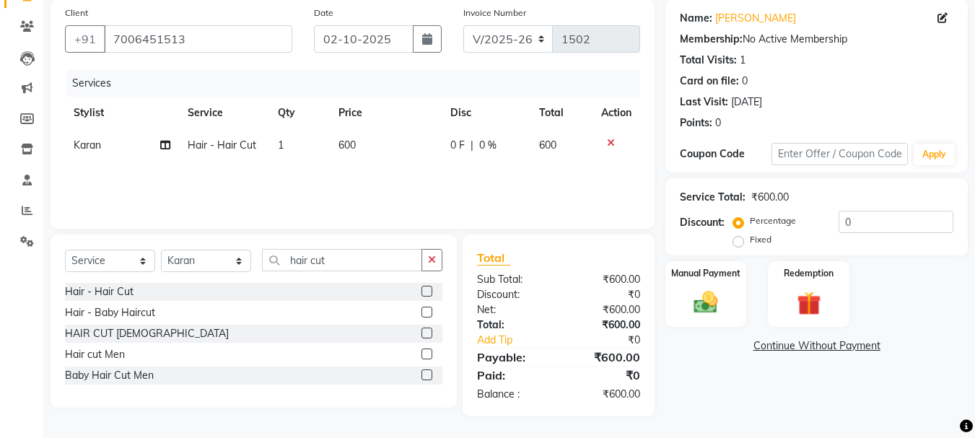
click at [750, 240] on label "Fixed" at bounding box center [761, 239] width 22 height 13
click at [739, 240] on input "Fixed" at bounding box center [741, 239] width 10 height 10
radio input "true"
click at [853, 220] on input "number" at bounding box center [895, 222] width 115 height 22
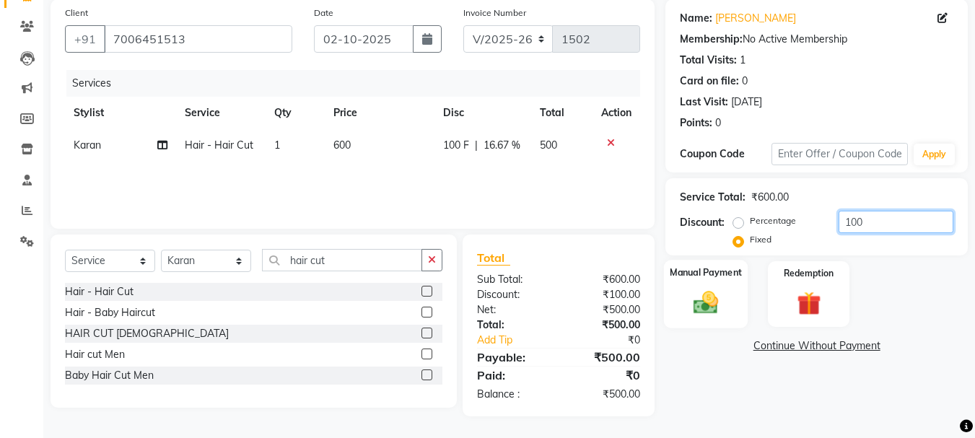
type input "100"
click at [704, 286] on div "Manual Payment" at bounding box center [706, 294] width 84 height 69
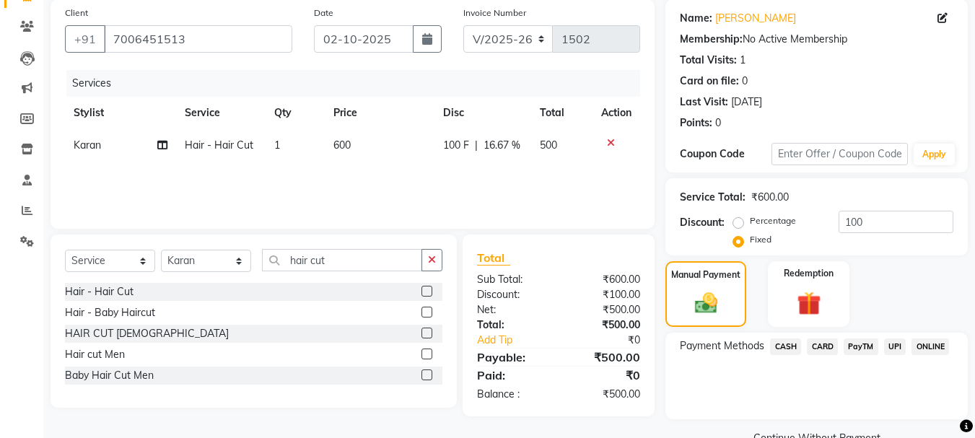
click at [858, 343] on span "PayTM" at bounding box center [860, 346] width 35 height 17
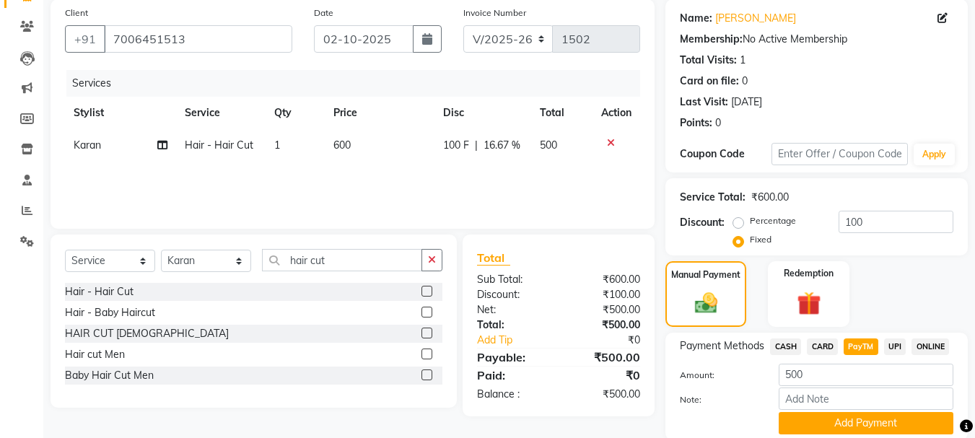
scroll to position [162, 0]
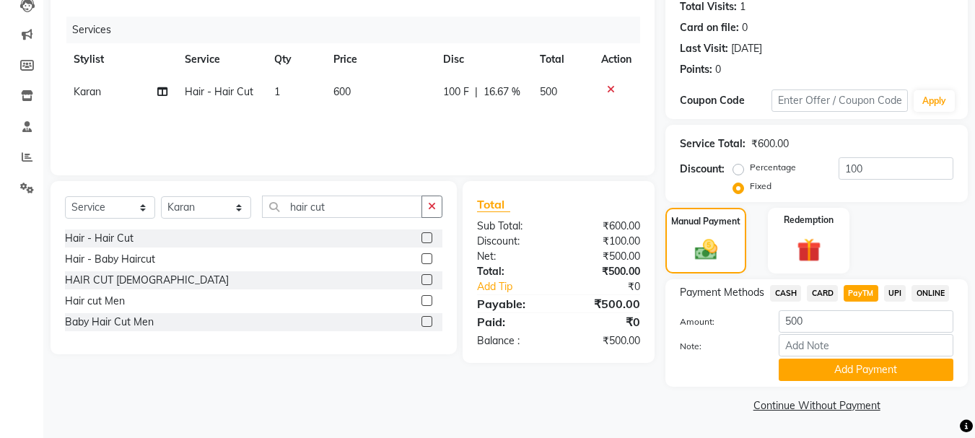
click at [845, 384] on div "Payment Methods CASH CARD PayTM UPI ONLINE Amount: 500 Note: Add Payment" at bounding box center [816, 332] width 302 height 107
click at [854, 376] on button "Add Payment" at bounding box center [865, 370] width 175 height 22
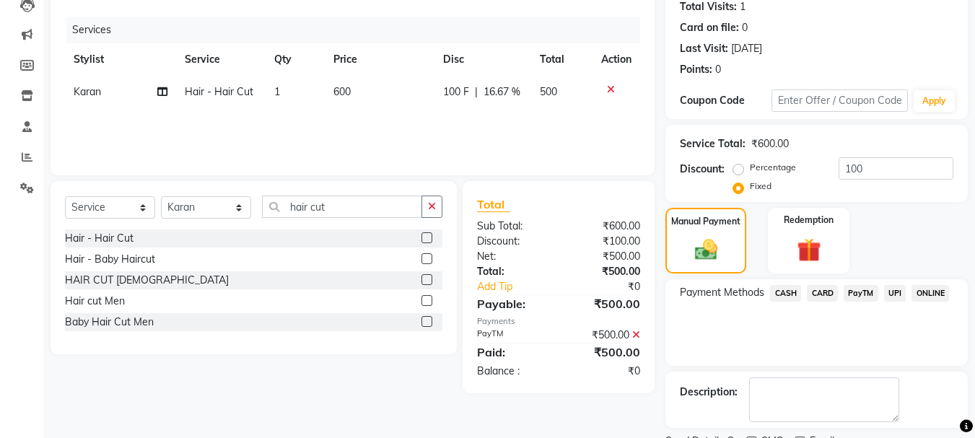
scroll to position [223, 0]
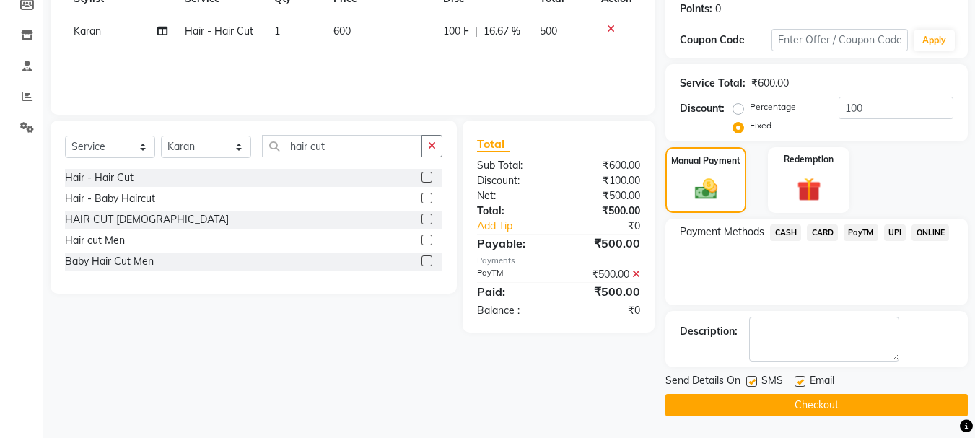
click at [910, 410] on button "Checkout" at bounding box center [816, 405] width 302 height 22
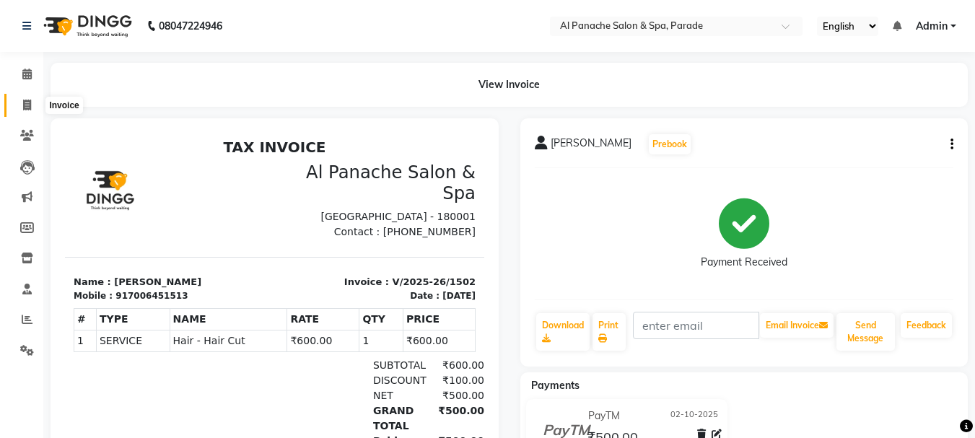
click at [25, 100] on icon at bounding box center [27, 105] width 8 height 11
select select "service"
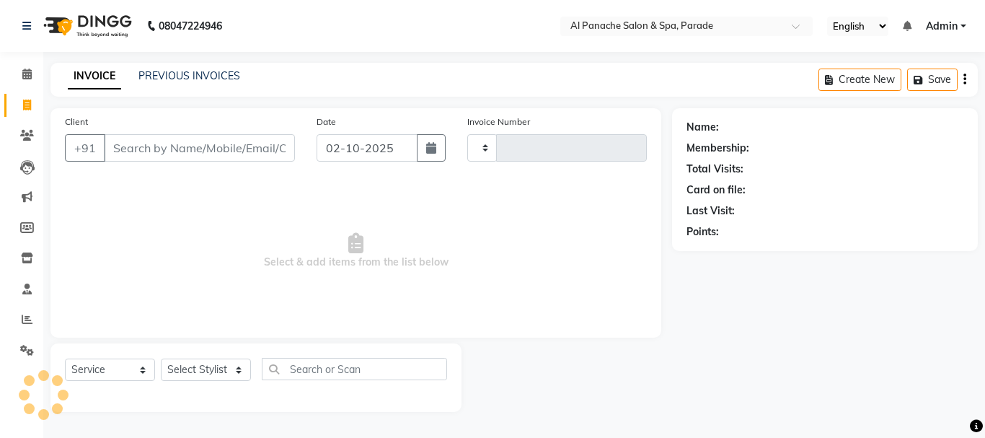
type input "1503"
select select "463"
click at [144, 149] on input "Client" at bounding box center [199, 147] width 191 height 27
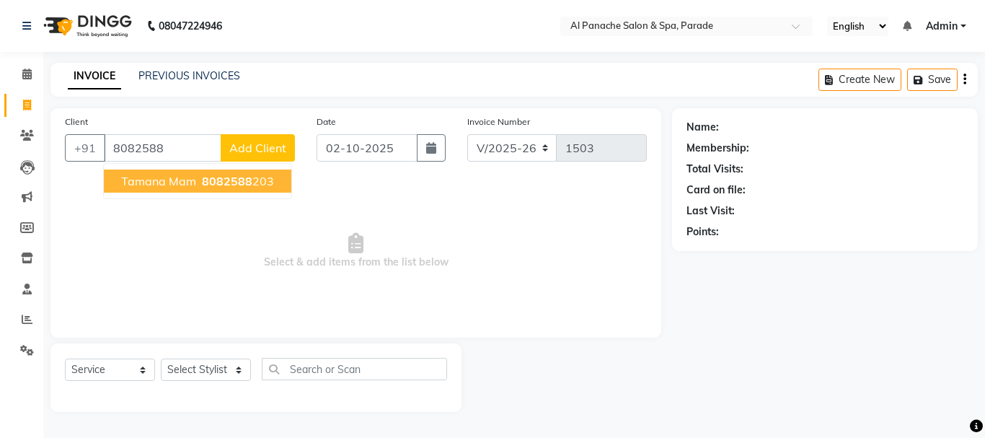
click at [199, 184] on ngb-highlight "8082588 203" at bounding box center [236, 181] width 75 height 14
type input "8082588203"
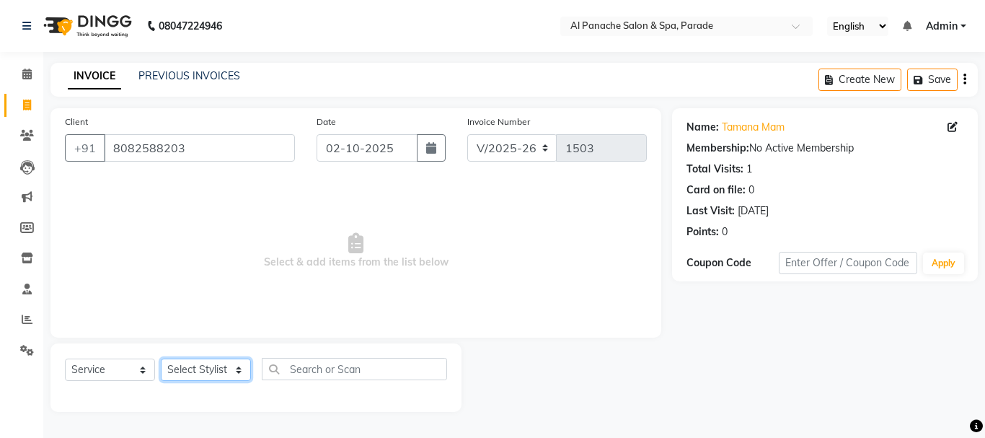
click at [201, 379] on select "Select Stylist AMAN Anu Bhumi Karan Komal MANAGER Nitin RAJVEER SEEMA SNEHA Sun…" at bounding box center [206, 370] width 90 height 22
select select "6416"
click at [161, 359] on select "Select Stylist AMAN Anu Bhumi Karan Komal MANAGER Nitin RAJVEER SEEMA SNEHA Sun…" at bounding box center [206, 370] width 90 height 22
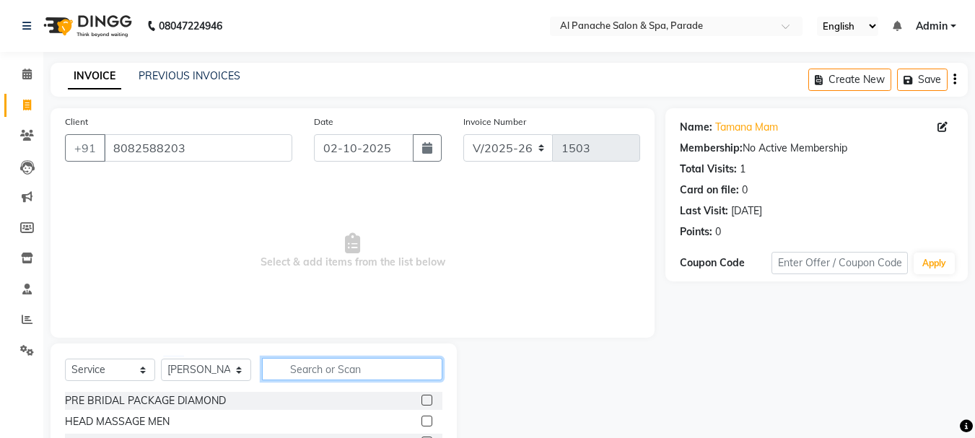
click at [328, 371] on input "text" at bounding box center [352, 369] width 180 height 22
type input "hair trim"
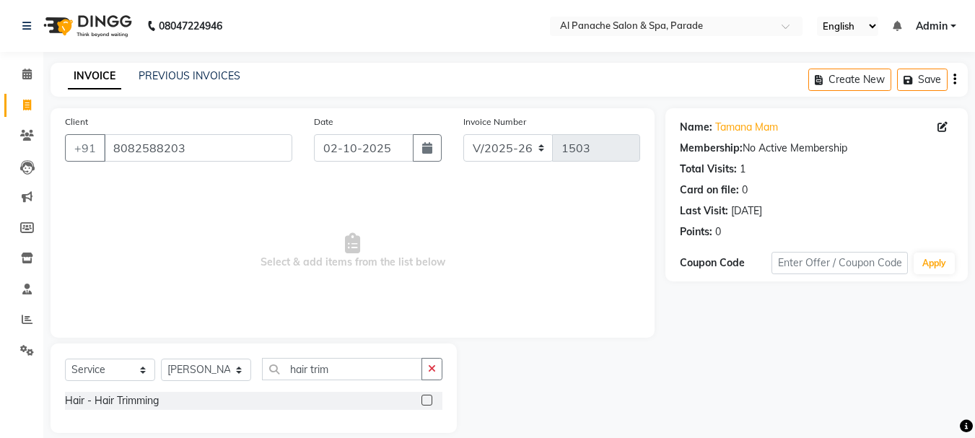
click at [428, 399] on label at bounding box center [426, 400] width 11 height 11
click at [428, 399] on input "checkbox" at bounding box center [425, 400] width 9 height 9
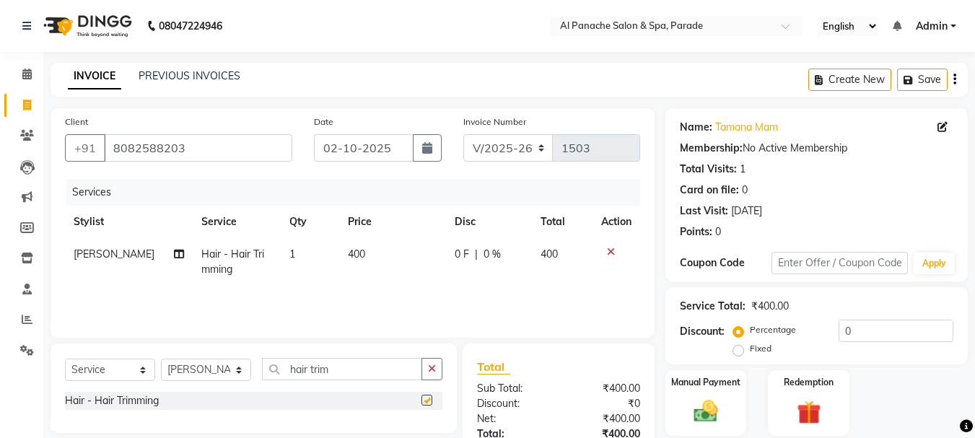
checkbox input "false"
click at [203, 376] on select "Select Stylist AMAN Anu Bhumi Karan Komal MANAGER Nitin RAJVEER SEEMA SNEHA Sun…" at bounding box center [206, 370] width 90 height 22
select select "88848"
click at [161, 359] on select "Select Stylist AMAN Anu Bhumi Karan Komal MANAGER Nitin RAJVEER SEEMA SNEHA Sun…" at bounding box center [206, 370] width 90 height 22
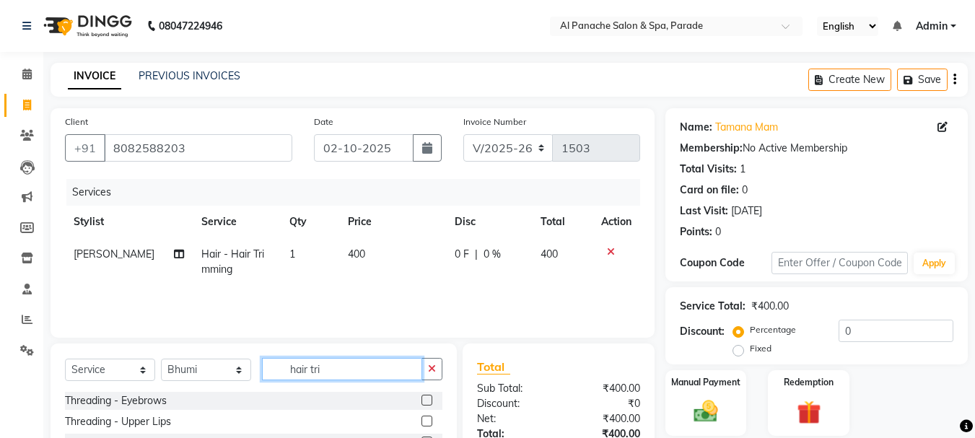
click at [350, 372] on input "hair tri" at bounding box center [342, 369] width 160 height 22
type input "h"
type input "full thre"
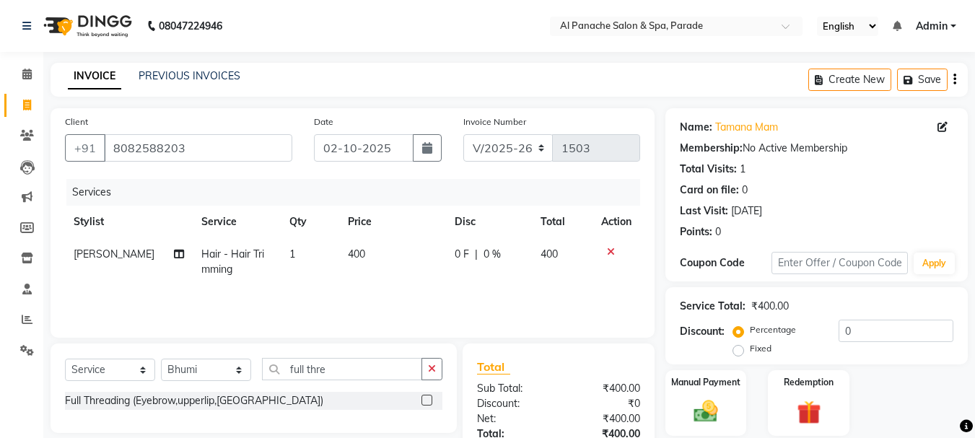
click at [431, 400] on label at bounding box center [426, 400] width 11 height 11
click at [431, 400] on input "checkbox" at bounding box center [425, 400] width 9 height 9
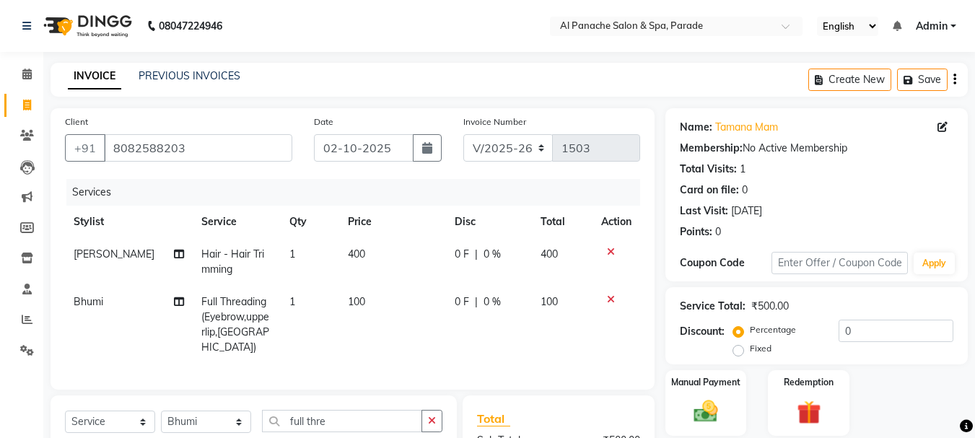
checkbox input "false"
click at [716, 380] on label "Manual Payment" at bounding box center [705, 381] width 72 height 14
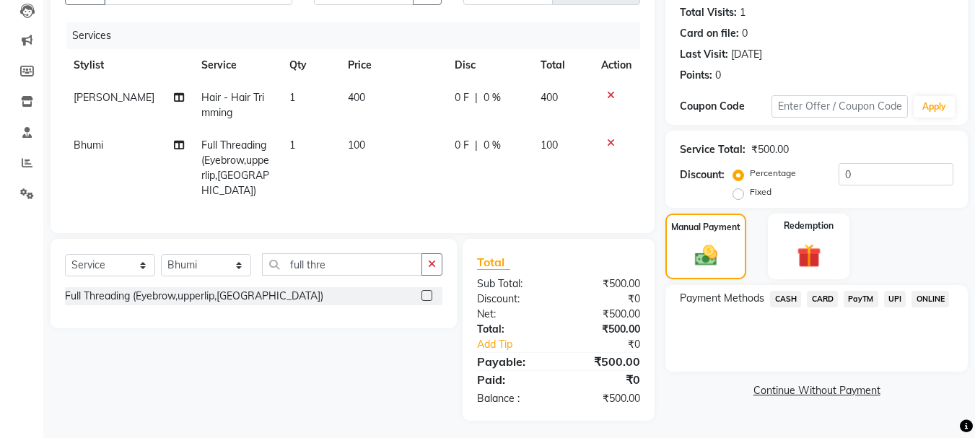
click at [861, 300] on span "PayTM" at bounding box center [860, 299] width 35 height 17
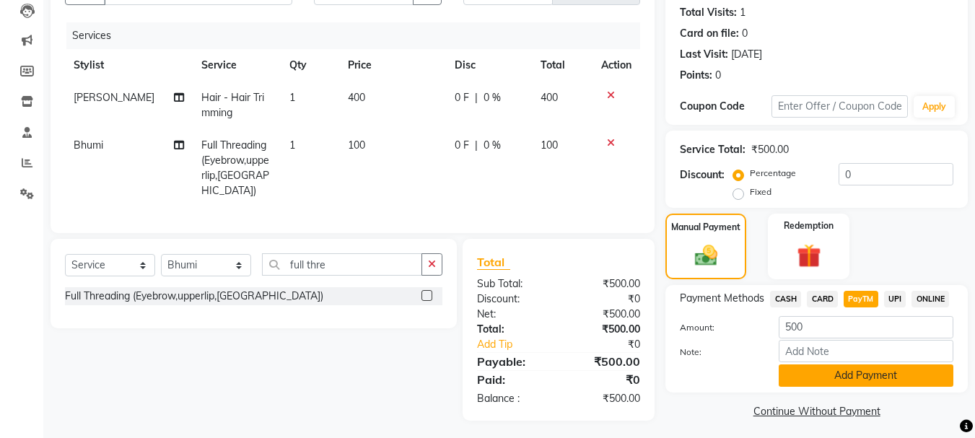
click at [825, 383] on button "Add Payment" at bounding box center [865, 375] width 175 height 22
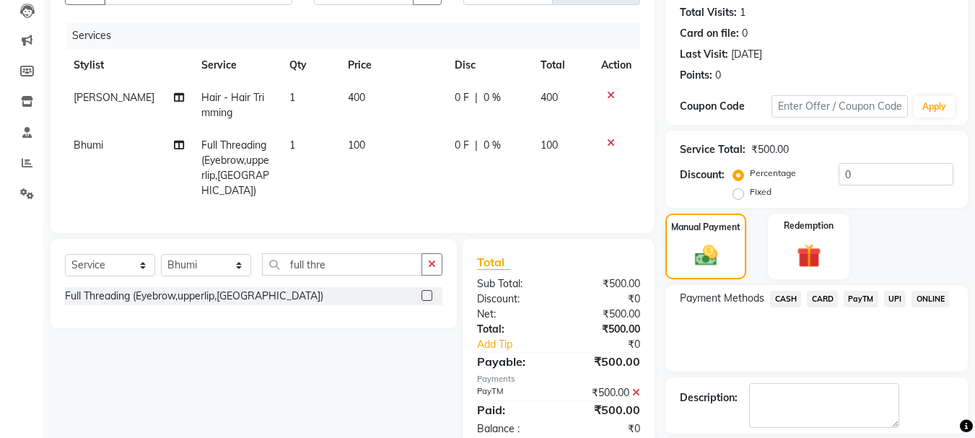
scroll to position [223, 0]
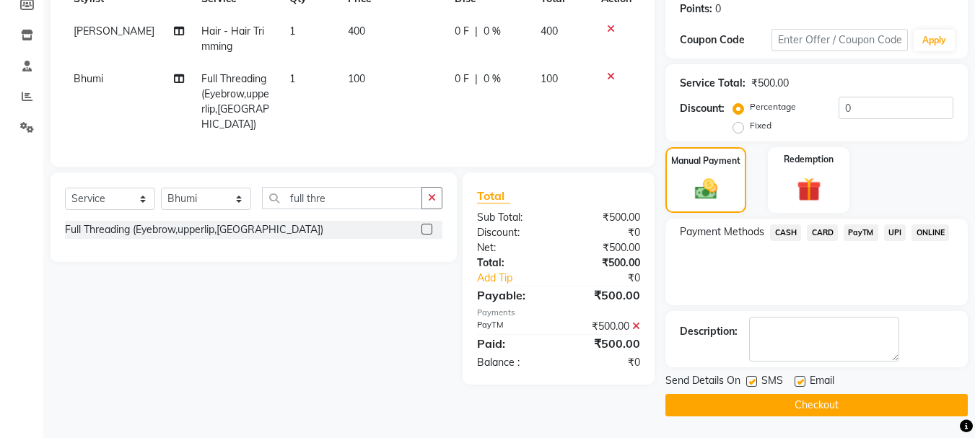
click at [782, 410] on button "Checkout" at bounding box center [816, 405] width 302 height 22
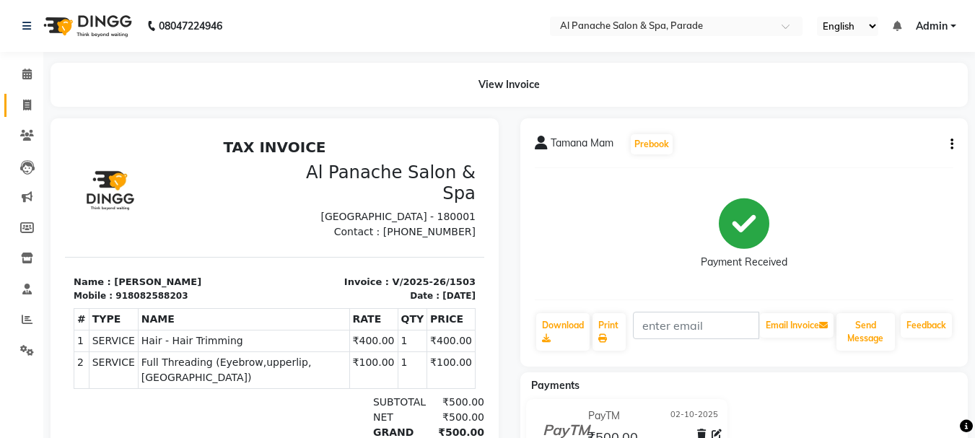
click at [17, 115] on link "Invoice" at bounding box center [21, 106] width 35 height 24
select select "service"
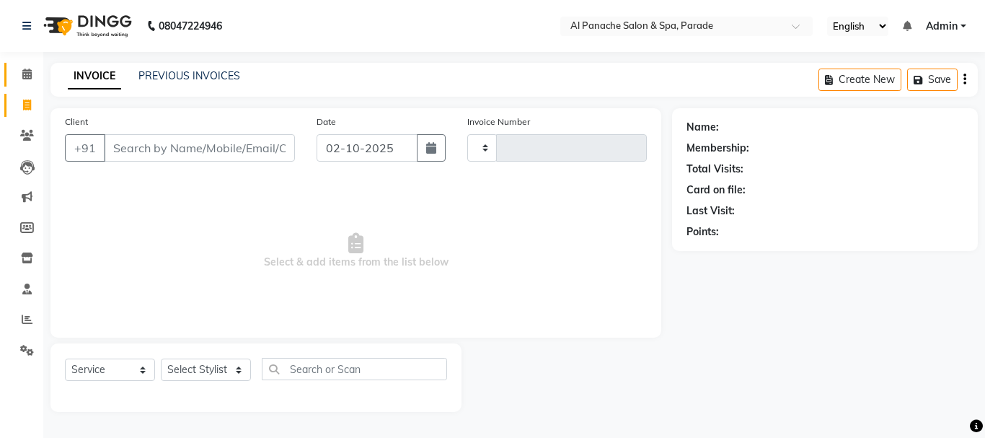
type input "1504"
select select "463"
click at [24, 71] on icon at bounding box center [26, 74] width 9 height 11
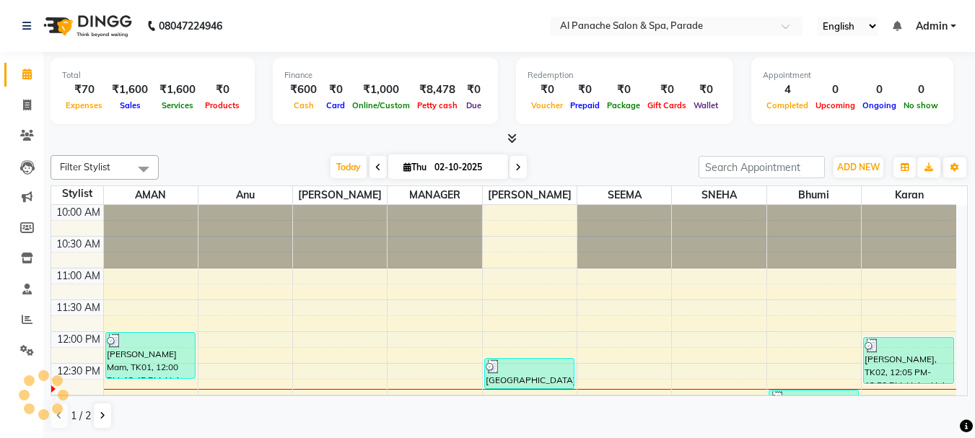
scroll to position [128, 0]
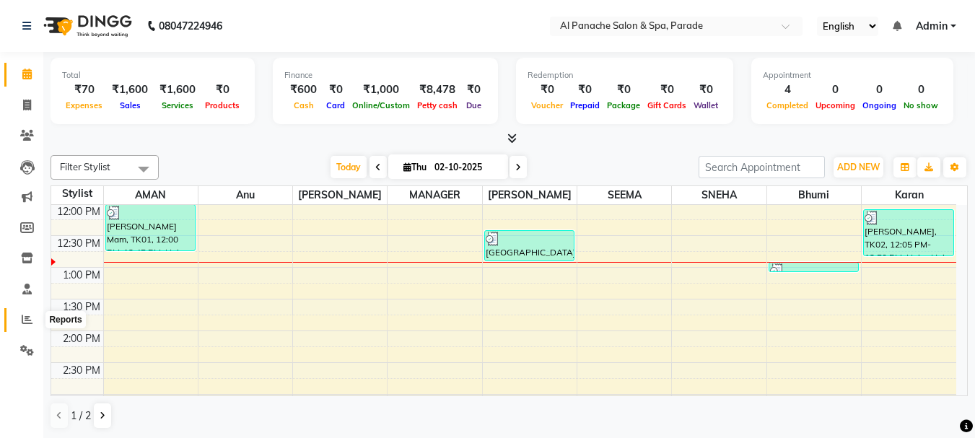
click at [29, 315] on icon at bounding box center [27, 319] width 11 height 11
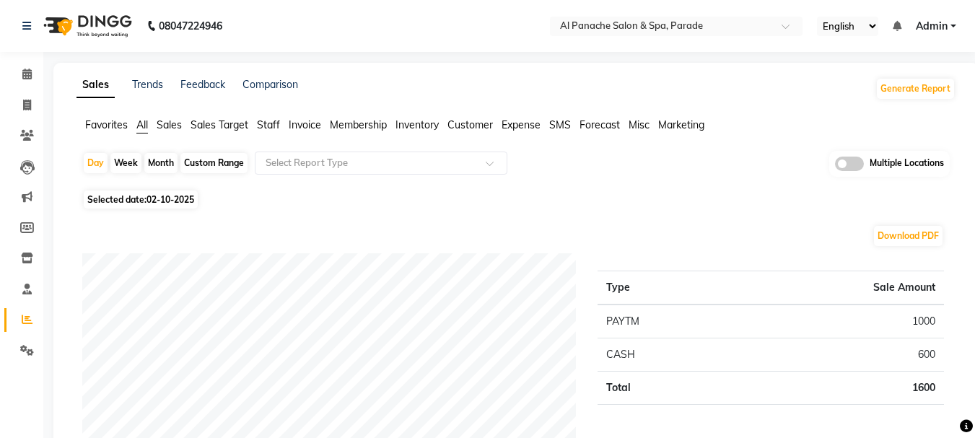
click at [160, 159] on div "Month" at bounding box center [160, 163] width 33 height 20
select select "10"
select select "2025"
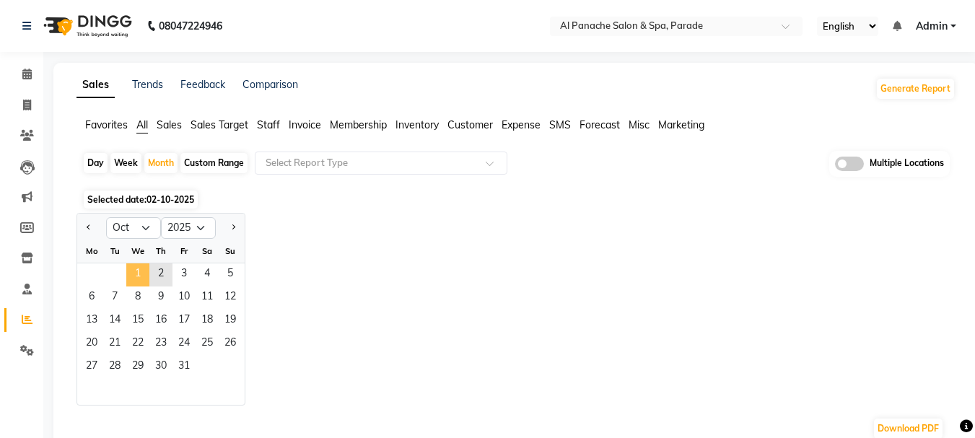
click at [139, 267] on span "1" at bounding box center [137, 274] width 23 height 23
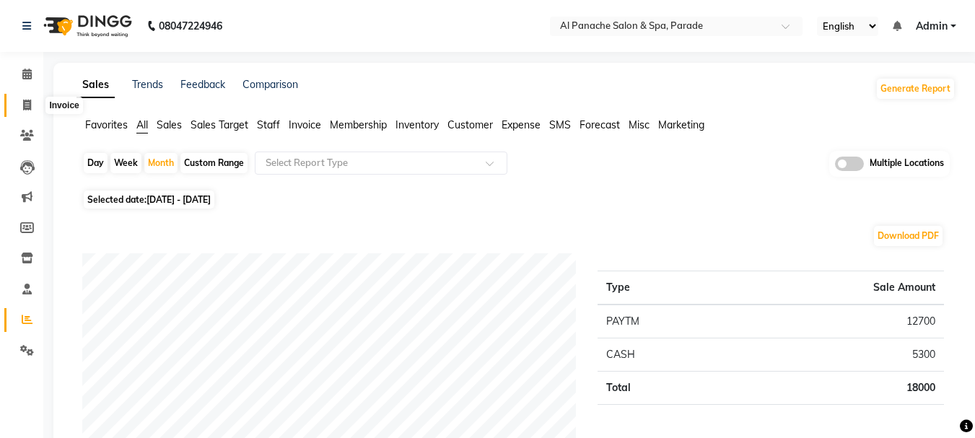
click at [31, 97] on span at bounding box center [26, 105] width 25 height 17
select select "service"
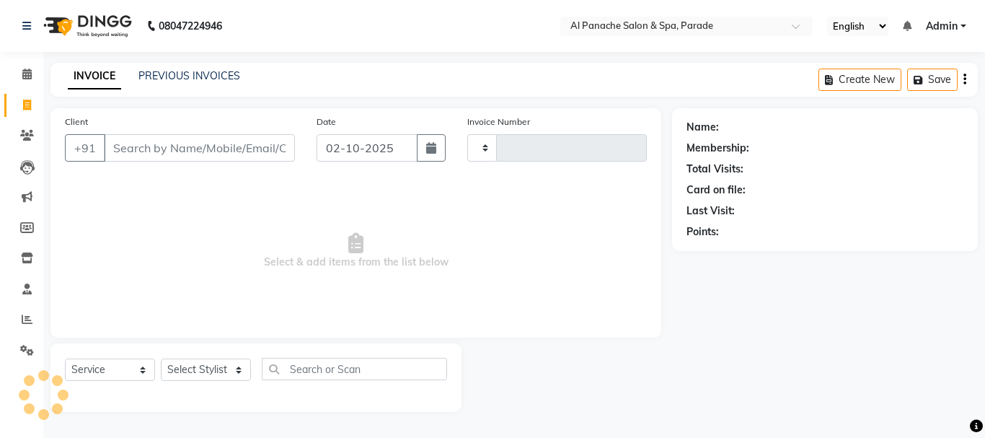
type input "1504"
select select "463"
click at [30, 83] on link "Calendar" at bounding box center [21, 75] width 35 height 24
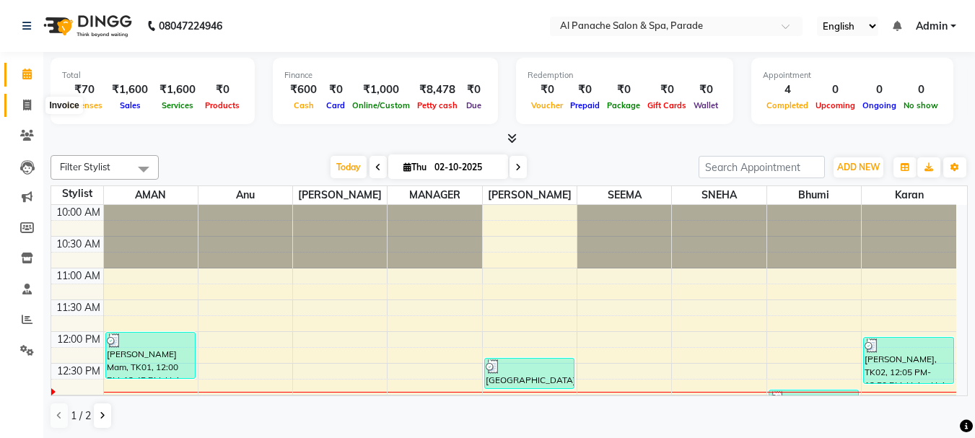
click at [35, 110] on span at bounding box center [26, 105] width 25 height 17
select select "service"
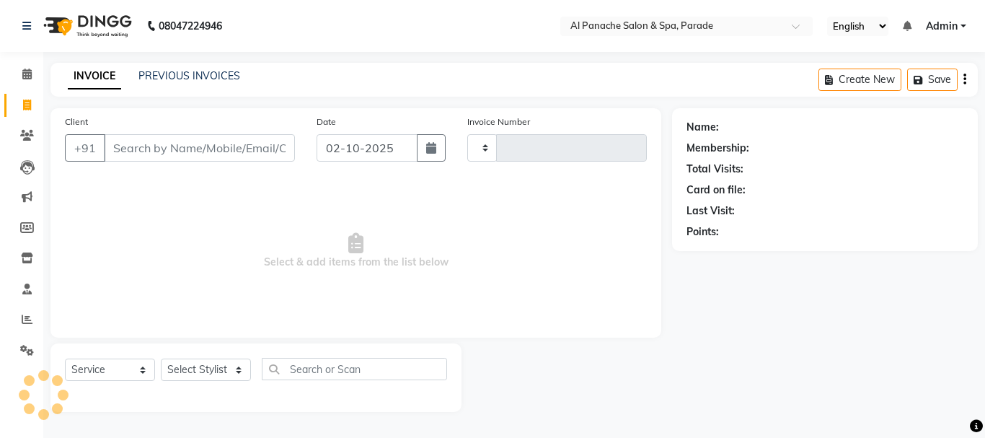
type input "1504"
select select "463"
click at [27, 79] on icon at bounding box center [26, 74] width 9 height 11
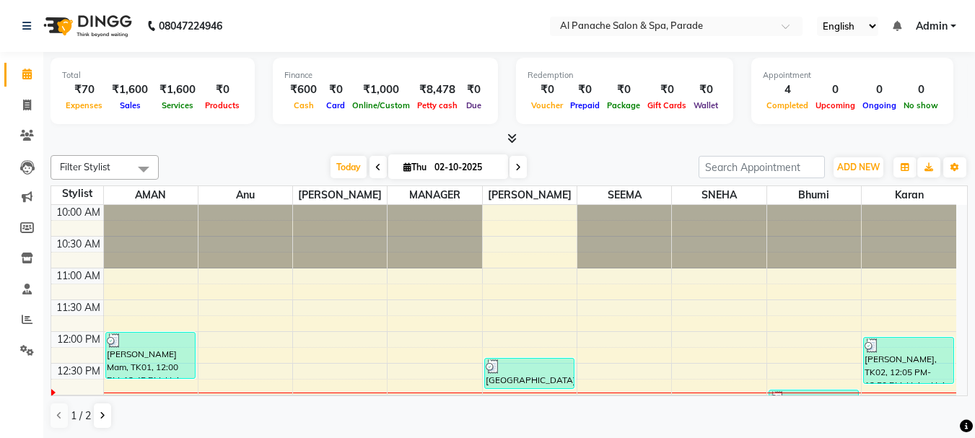
click at [511, 136] on icon at bounding box center [511, 138] width 9 height 11
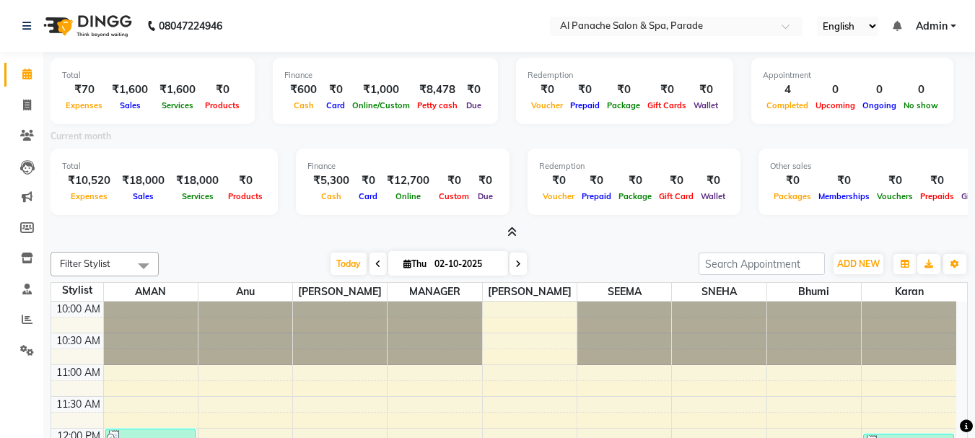
click at [517, 231] on icon at bounding box center [511, 232] width 9 height 11
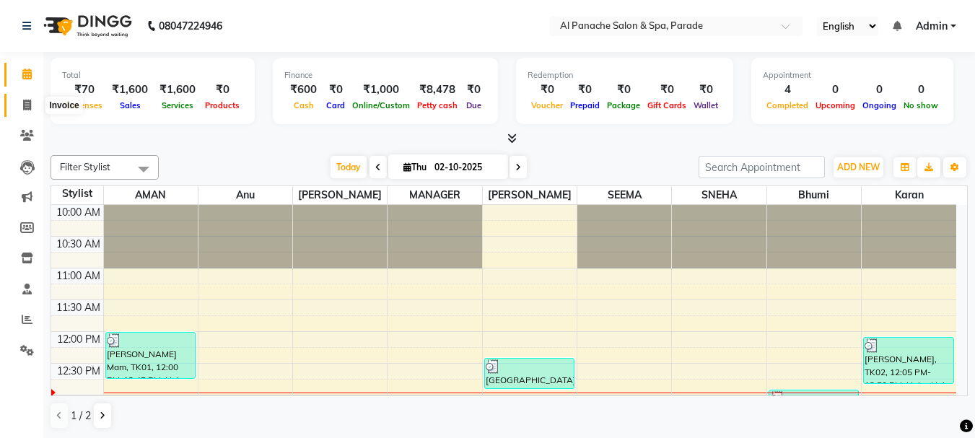
click at [29, 110] on icon at bounding box center [27, 105] width 8 height 11
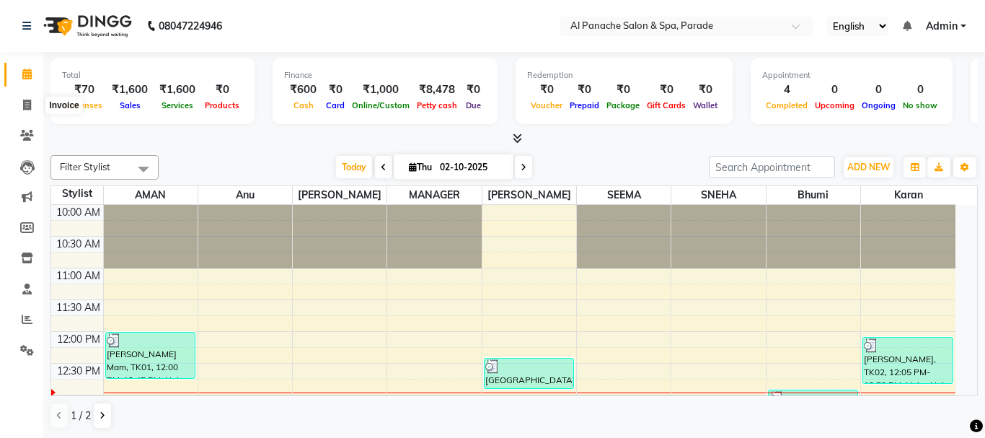
select select "463"
select select "service"
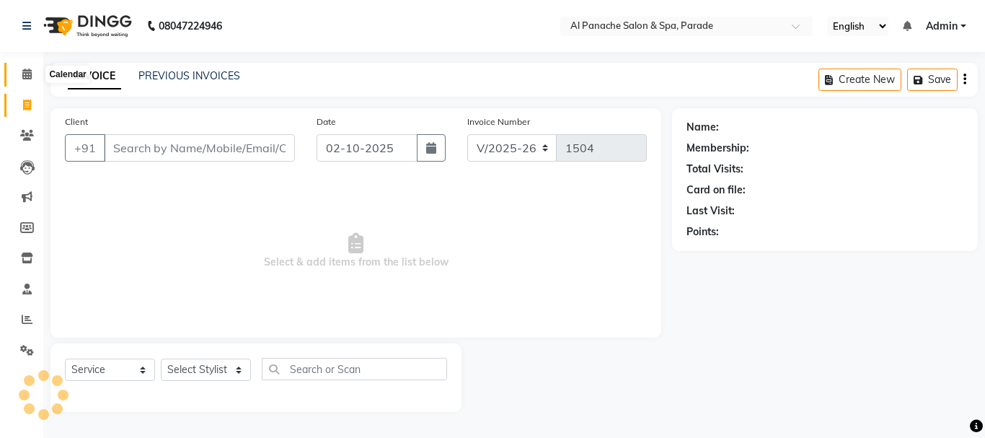
click at [32, 67] on span at bounding box center [26, 74] width 25 height 17
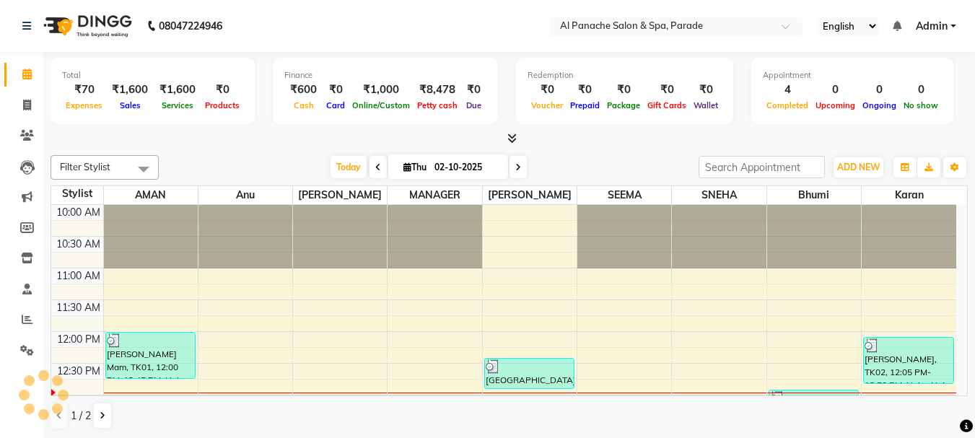
scroll to position [128, 0]
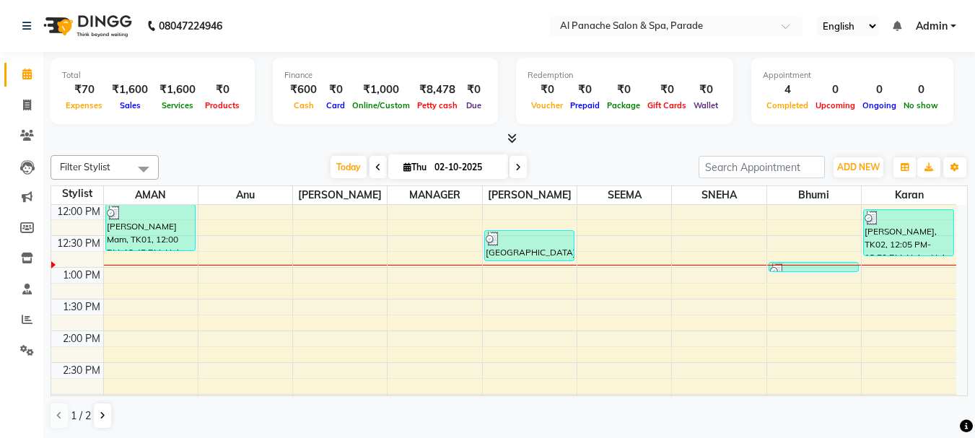
click at [513, 136] on icon at bounding box center [511, 138] width 9 height 11
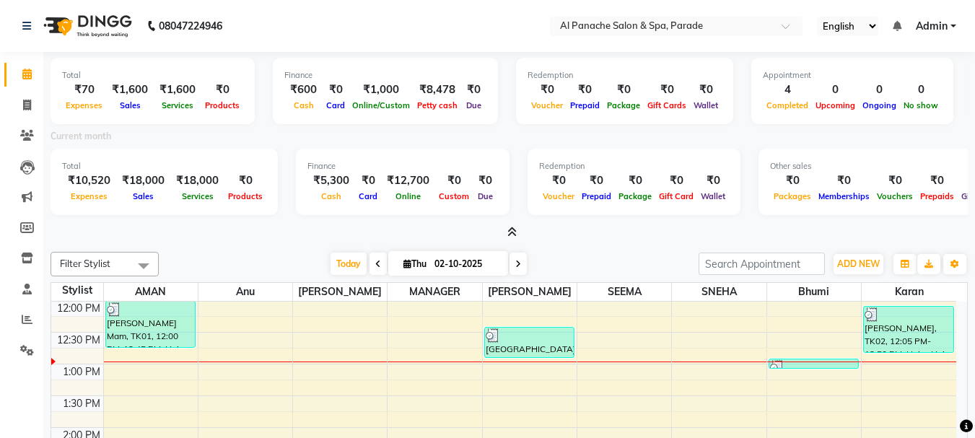
click at [512, 226] on span at bounding box center [508, 232] width 15 height 15
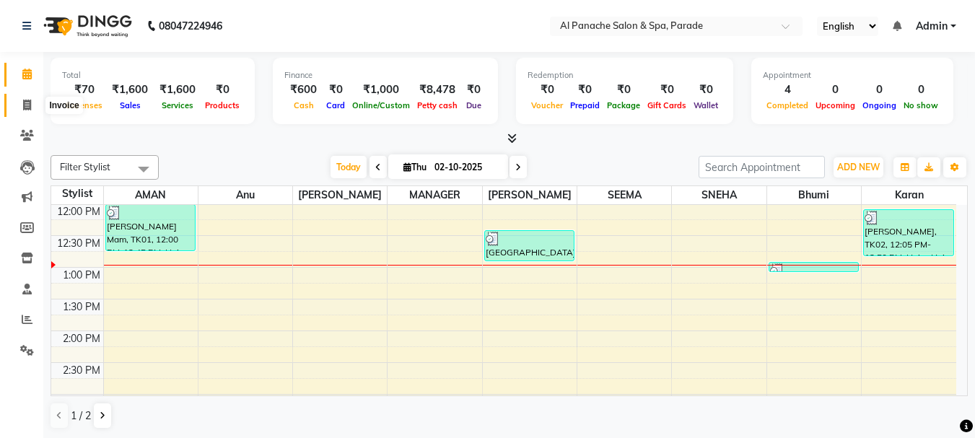
click at [18, 111] on span at bounding box center [26, 105] width 25 height 17
select select "463"
select select "service"
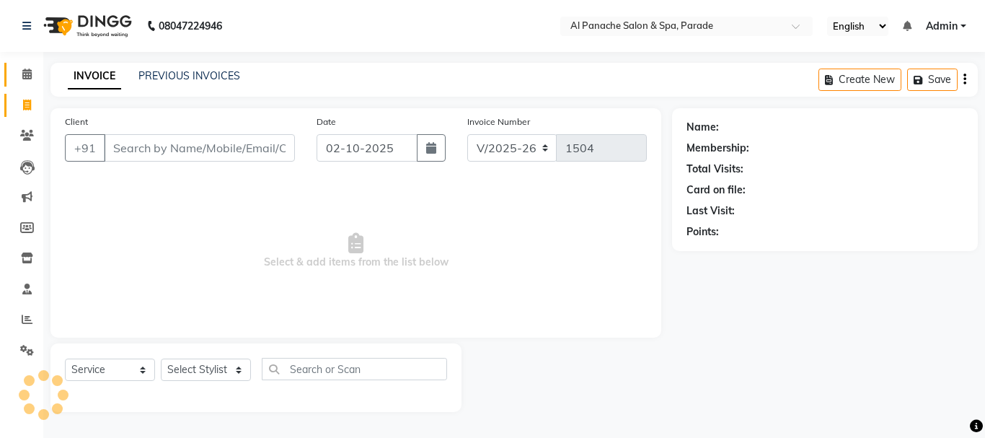
click at [30, 65] on link "Calendar" at bounding box center [21, 75] width 35 height 24
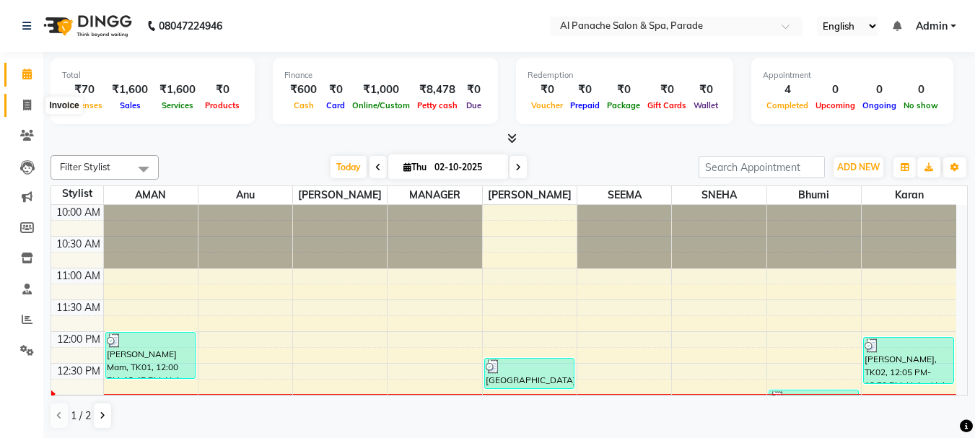
click at [19, 99] on span at bounding box center [26, 105] width 25 height 17
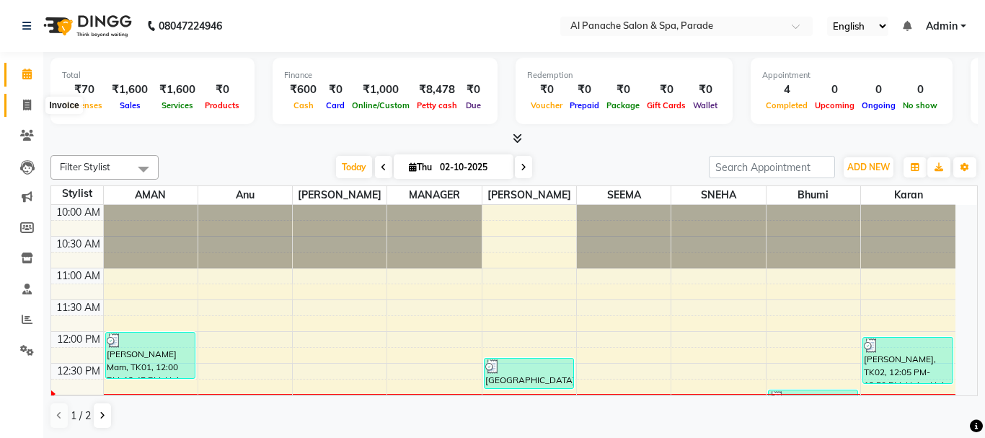
select select "service"
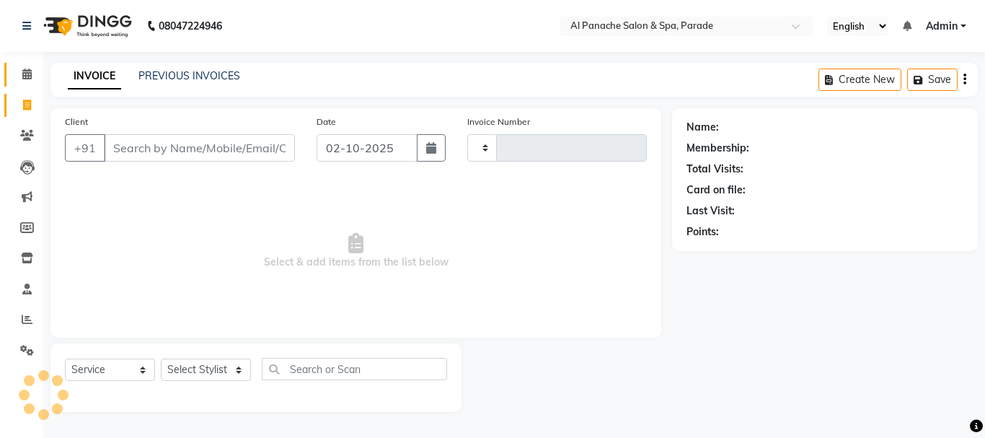
type input "1504"
select select "463"
click at [25, 69] on icon at bounding box center [26, 74] width 9 height 11
